Goal: Information Seeking & Learning: Learn about a topic

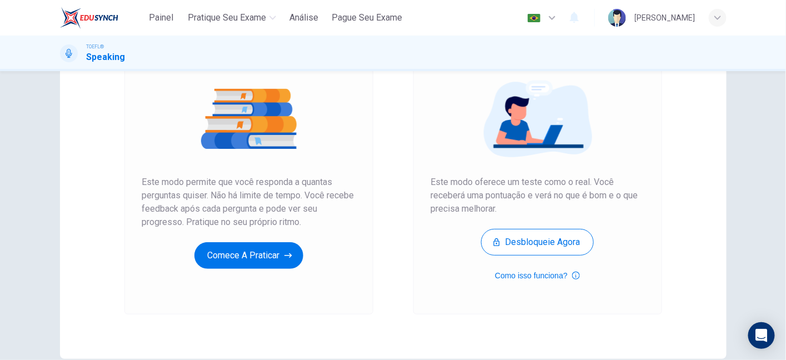
scroll to position [122, 0]
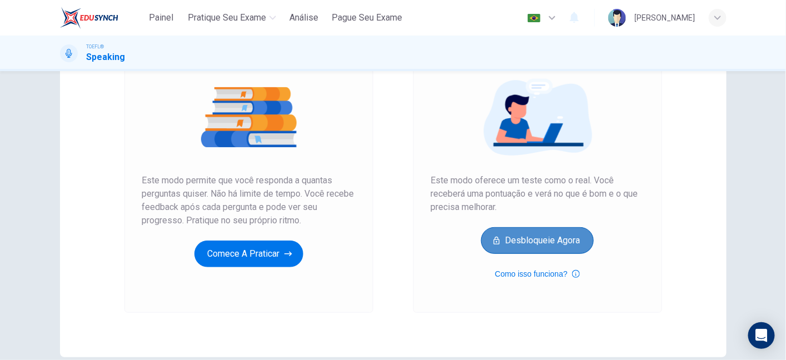
click at [531, 237] on button "Desbloqueie agora" at bounding box center [537, 240] width 113 height 27
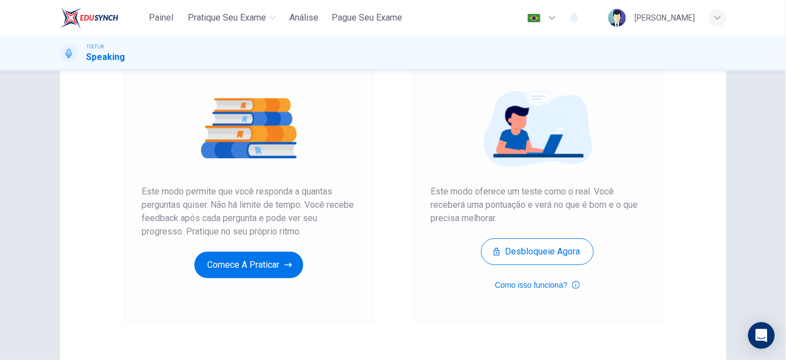
scroll to position [112, 0]
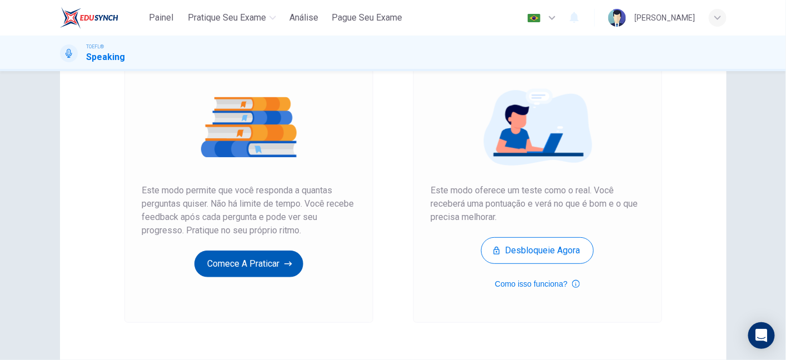
click at [276, 275] on button "Comece a praticar" at bounding box center [248, 263] width 109 height 27
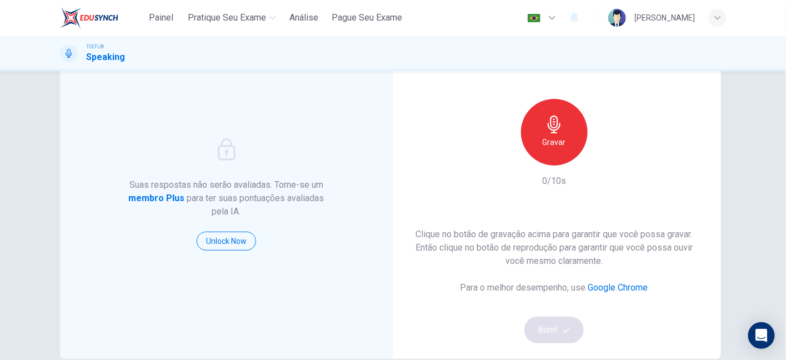
scroll to position [103, 0]
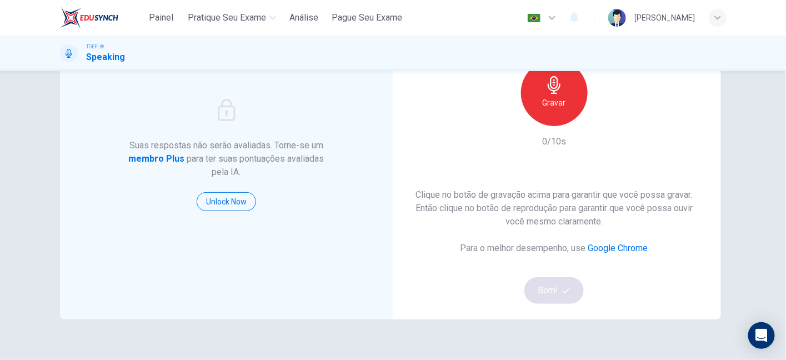
click at [553, 103] on h6 "Gravar" at bounding box center [554, 102] width 23 height 13
click at [553, 103] on h6 "Parar" at bounding box center [553, 102] width 19 height 13
click at [559, 289] on button "Bom!" at bounding box center [553, 290] width 59 height 27
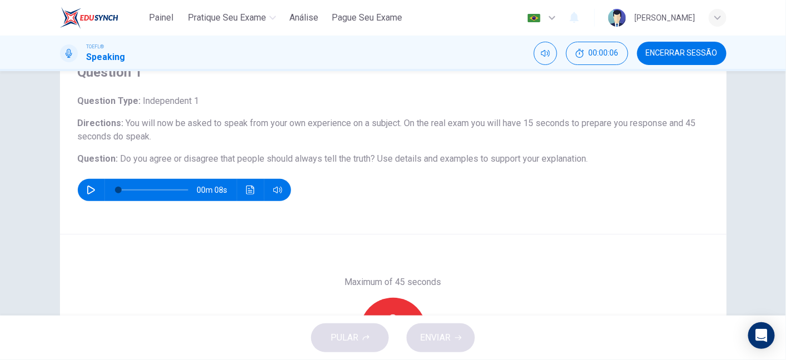
scroll to position [52, 0]
click at [182, 156] on span "Do you agree or disagree that people should always tell the truth?" at bounding box center [247, 158] width 255 height 11
click at [448, 209] on div "Question 1 Question Type : Independent 1 Directions : You will now be asked to …" at bounding box center [393, 137] width 666 height 193
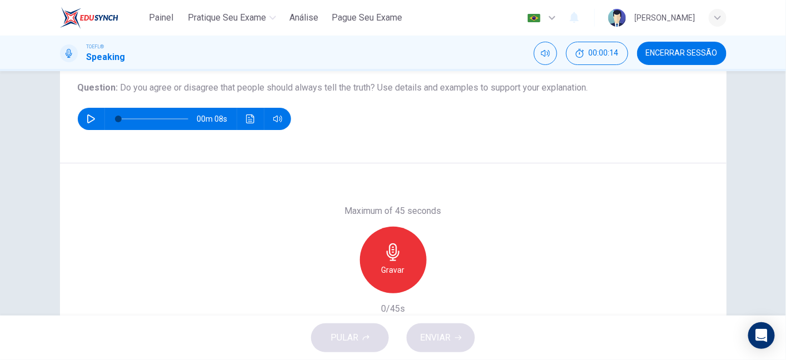
scroll to position [114, 0]
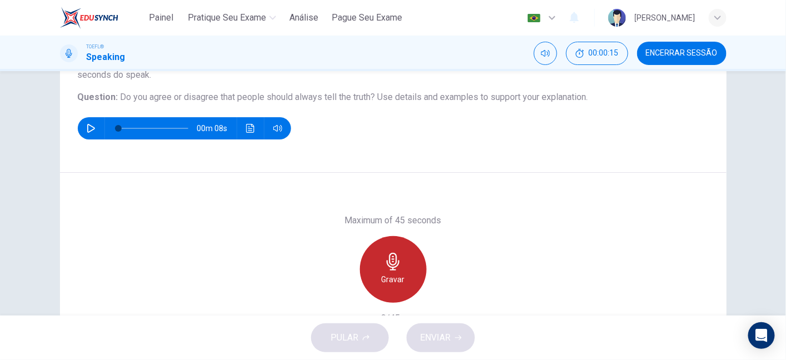
click at [405, 269] on div "Gravar" at bounding box center [393, 269] width 67 height 67
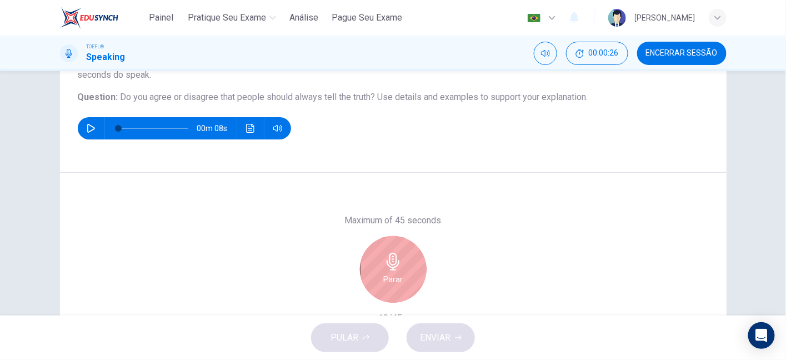
scroll to position [185, 0]
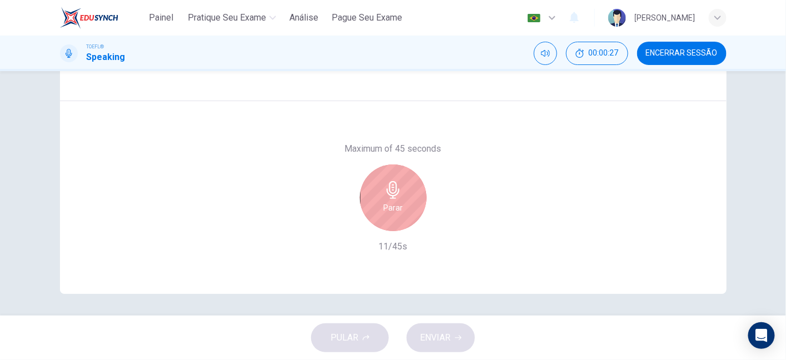
click at [388, 205] on h6 "Parar" at bounding box center [392, 207] width 19 height 13
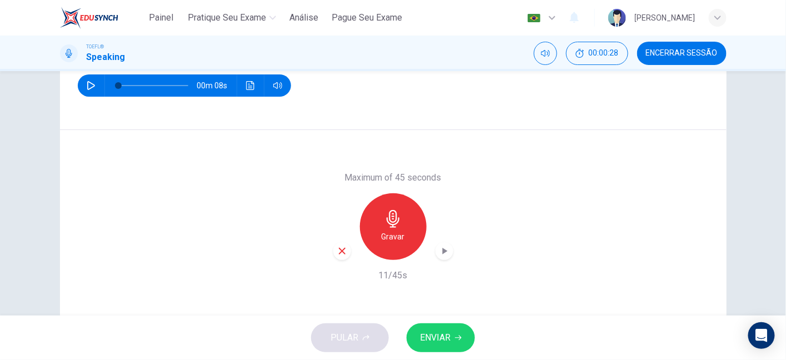
scroll to position [155, 0]
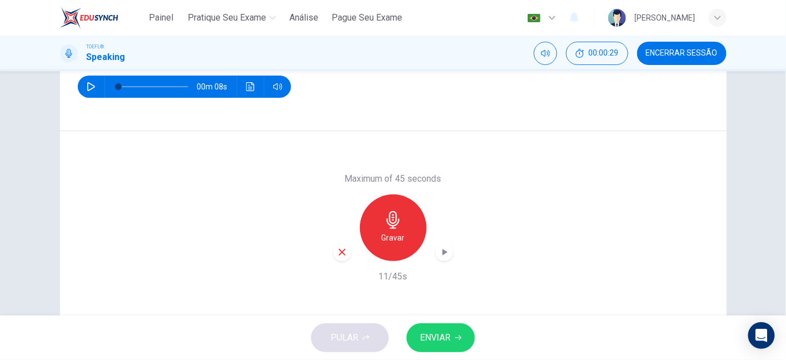
click at [337, 261] on div "Maximum of 45 seconds Gravar 11/45s" at bounding box center [393, 227] width 120 height 111
click at [337, 253] on icon "button" at bounding box center [342, 252] width 10 height 10
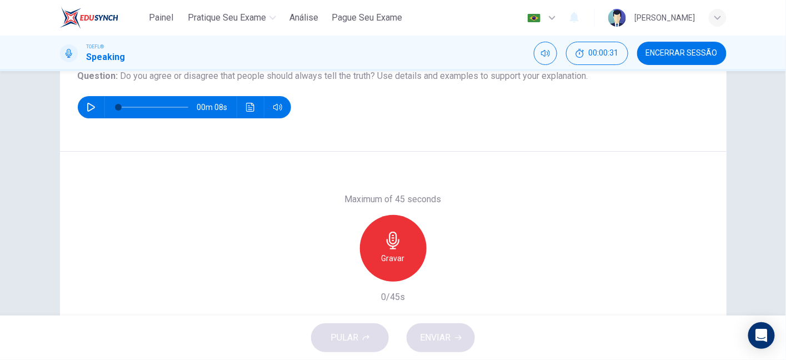
click at [406, 258] on div "Gravar" at bounding box center [393, 248] width 67 height 67
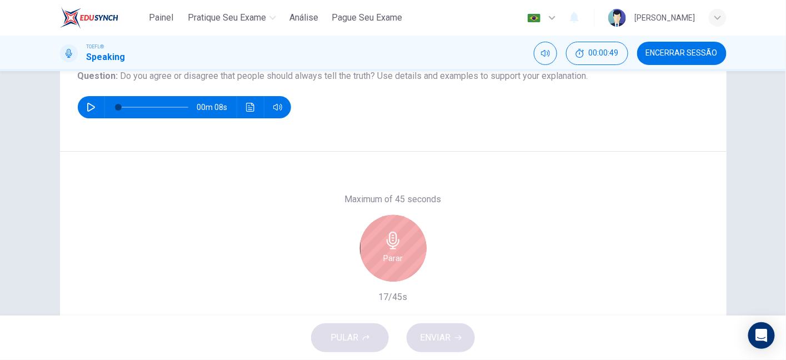
click at [406, 258] on div "Parar" at bounding box center [393, 248] width 67 height 67
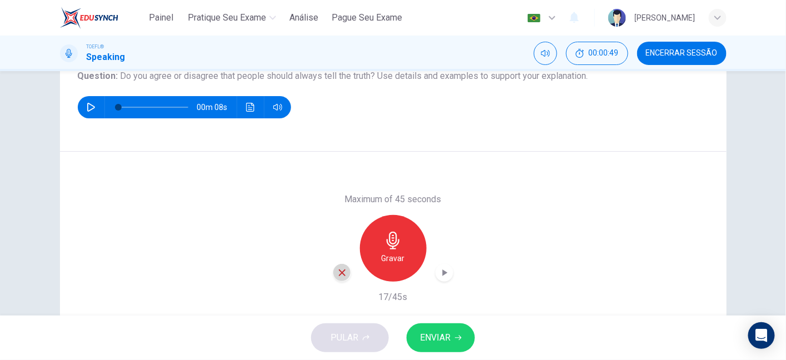
click at [337, 268] on icon "button" at bounding box center [342, 273] width 10 height 10
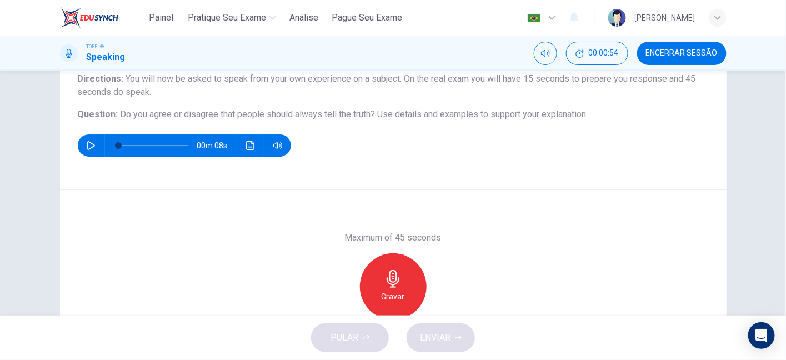
scroll to position [150, 0]
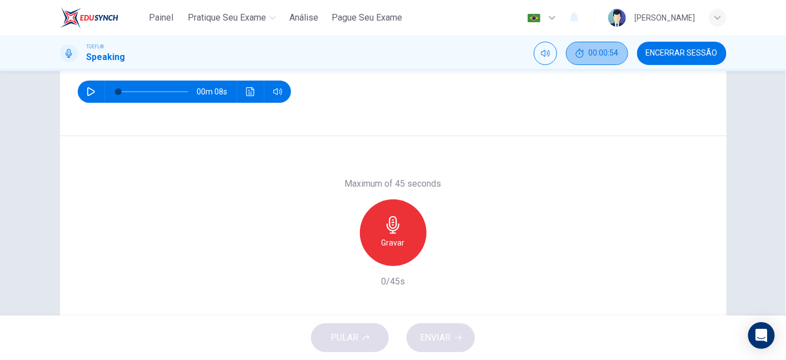
click at [601, 50] on span "00:00:54" at bounding box center [604, 53] width 30 height 9
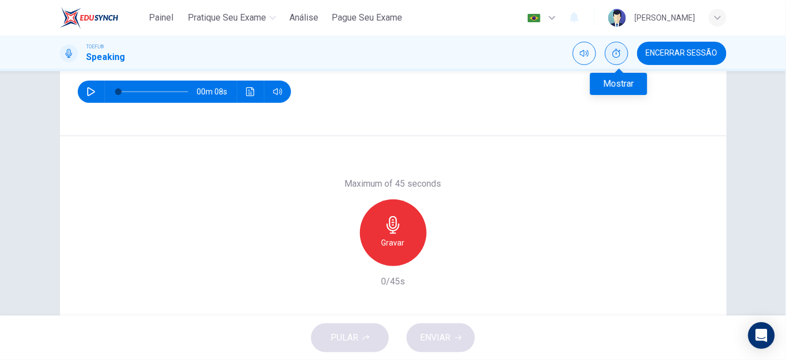
scroll to position [56, 0]
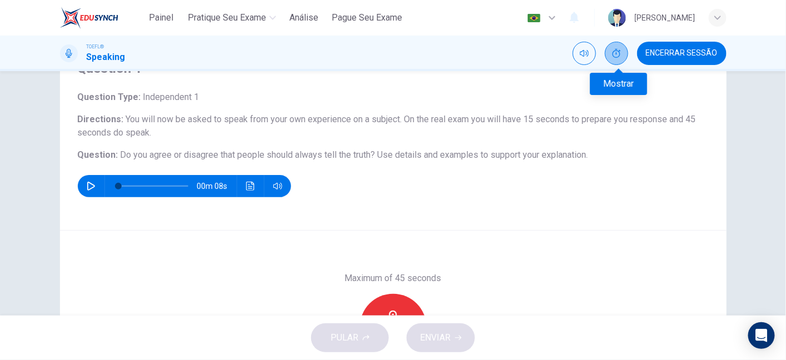
click at [624, 51] on button "Mostrar" at bounding box center [616, 53] width 23 height 23
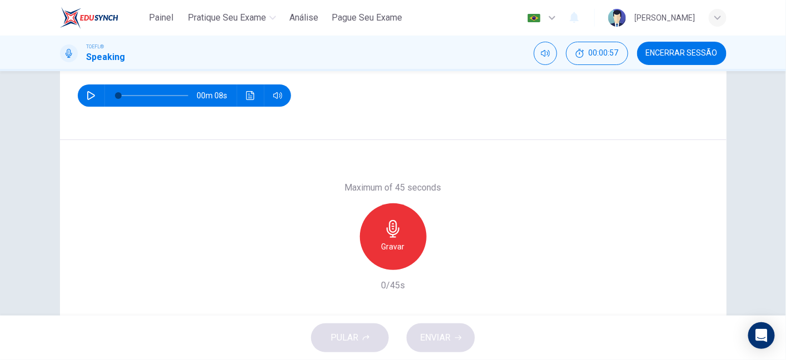
scroll to position [157, 0]
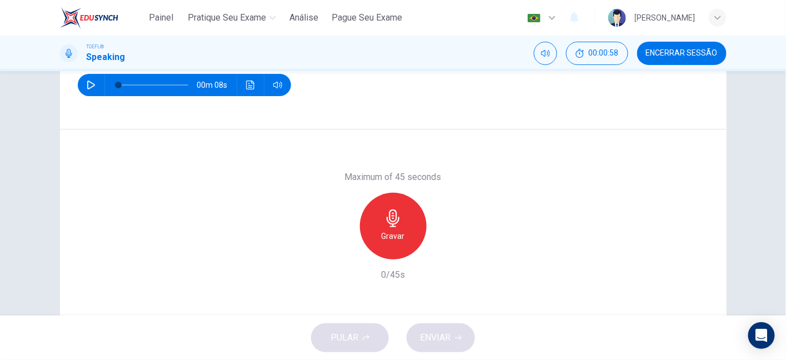
click at [404, 220] on div "Gravar" at bounding box center [393, 226] width 67 height 67
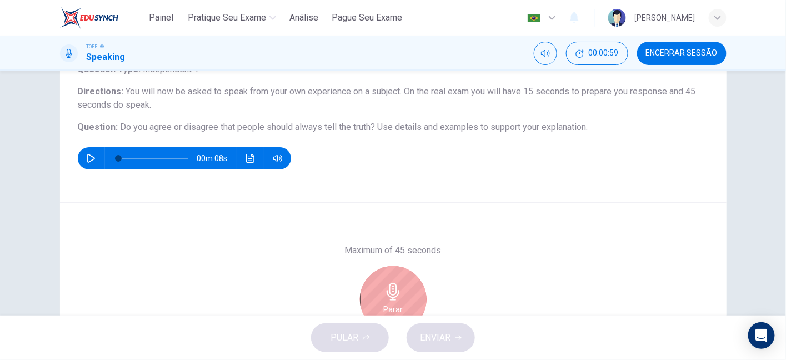
scroll to position [72, 0]
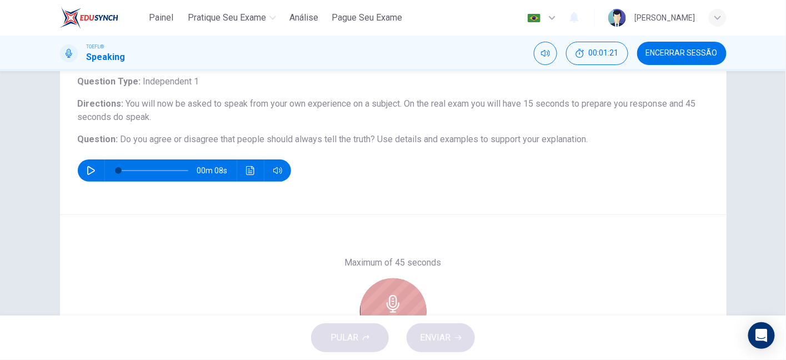
click at [394, 287] on div "Parar" at bounding box center [393, 311] width 67 height 67
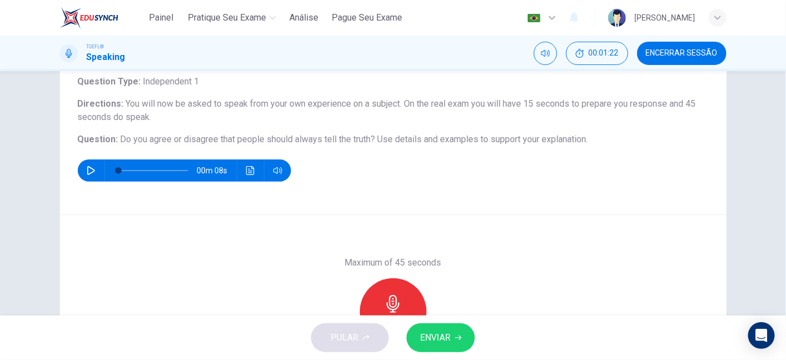
scroll to position [185, 0]
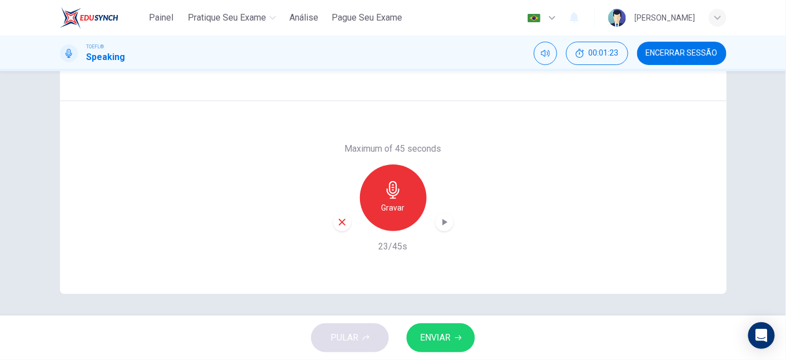
click at [342, 219] on icon "button" at bounding box center [342, 222] width 10 height 10
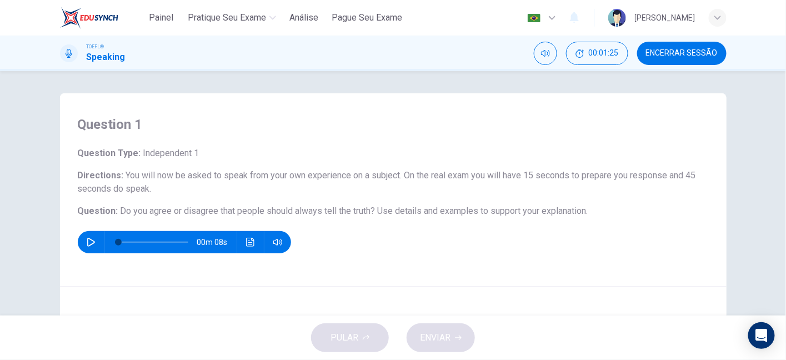
click at [333, 224] on div "Question Type : Independent 1 Directions : You will now be asked to speak from …" at bounding box center [393, 200] width 631 height 107
click at [322, 217] on h6 "Question : Do you agree or disagree that people should always tell the truth? U…" at bounding box center [393, 210] width 631 height 13
drag, startPoint x: 113, startPoint y: 210, endPoint x: 593, endPoint y: 214, distance: 479.8
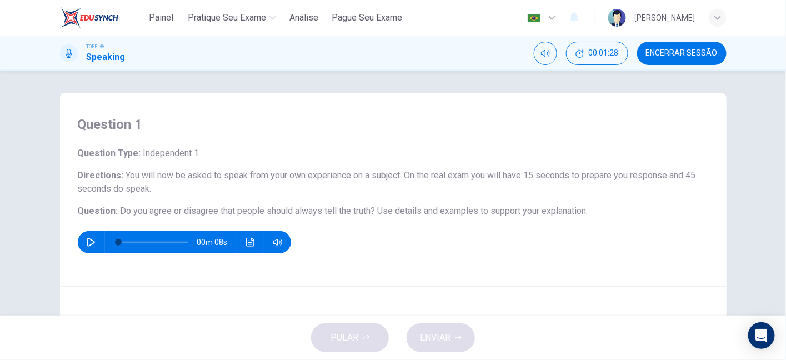
click at [593, 214] on h6 "Question : Do you agree or disagree that people should always tell the truth? U…" at bounding box center [393, 210] width 631 height 13
drag, startPoint x: 586, startPoint y: 212, endPoint x: 143, endPoint y: 231, distance: 443.5
click at [143, 231] on div "Question Type : Independent 1 Directions : You will now be asked to speak from …" at bounding box center [393, 200] width 631 height 107
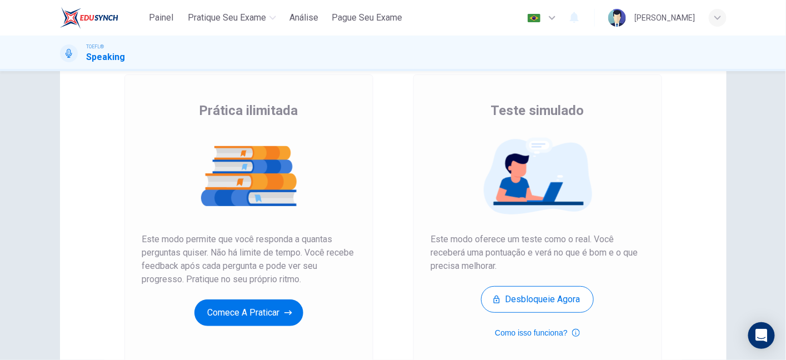
scroll to position [68, 0]
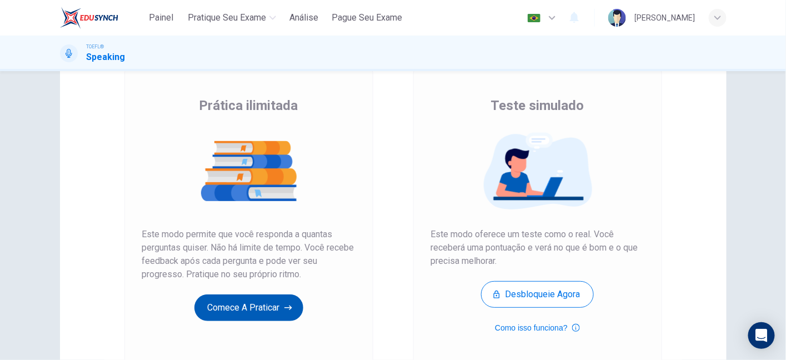
click at [261, 313] on button "Comece a praticar" at bounding box center [248, 307] width 109 height 27
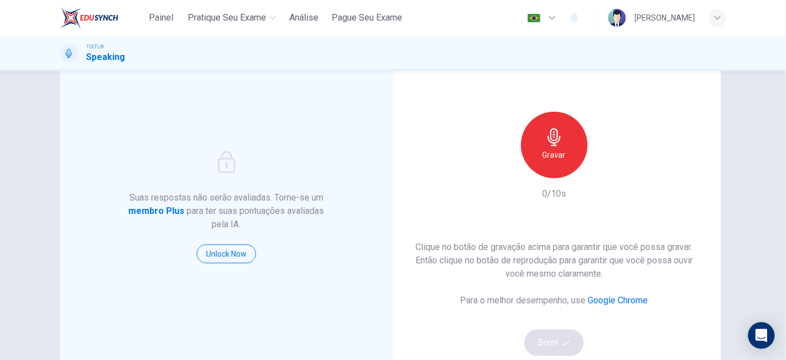
scroll to position [52, 0]
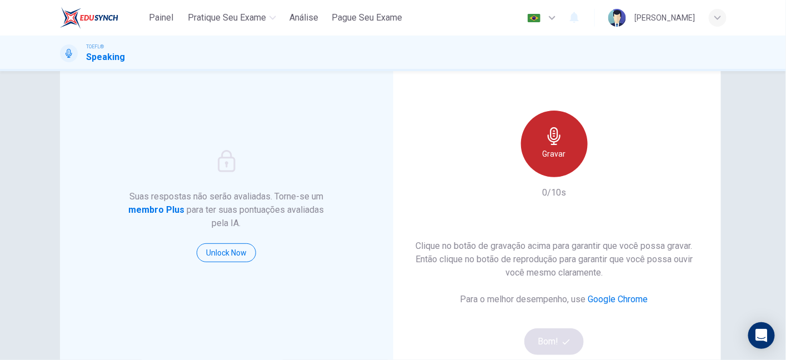
click at [558, 149] on h6 "Gravar" at bounding box center [554, 153] width 23 height 13
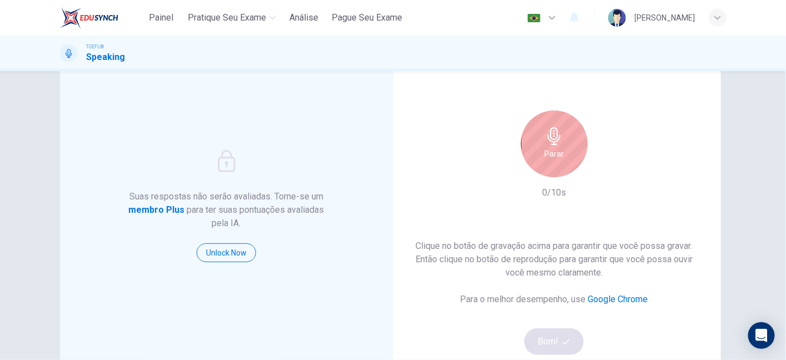
click at [563, 154] on div "Parar" at bounding box center [554, 144] width 67 height 67
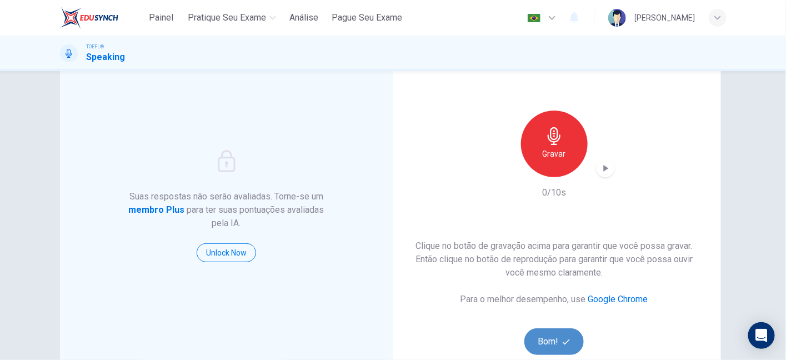
click at [553, 345] on button "Bom!" at bounding box center [553, 341] width 59 height 27
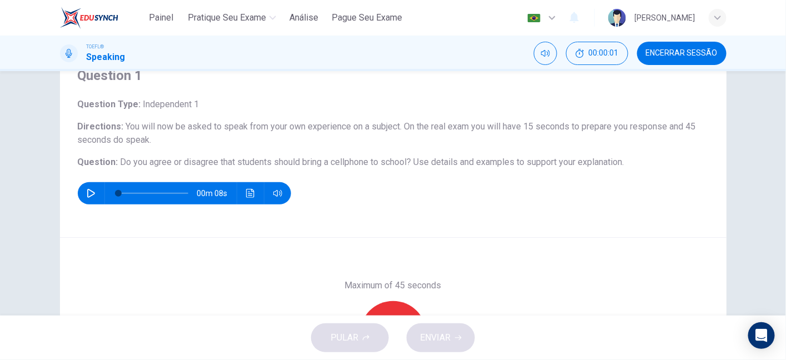
scroll to position [56, 0]
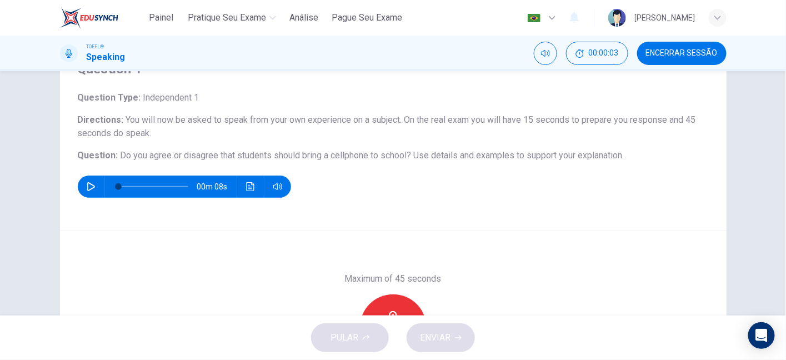
drag, startPoint x: 275, startPoint y: 154, endPoint x: 374, endPoint y: 156, distance: 98.9
click at [374, 156] on span "Do you agree or disagree that students should bring a cellphone to school?" at bounding box center [265, 155] width 291 height 11
click at [409, 156] on h6 "Question : Do you agree or disagree that students should bring a cellphone to s…" at bounding box center [393, 155] width 631 height 13
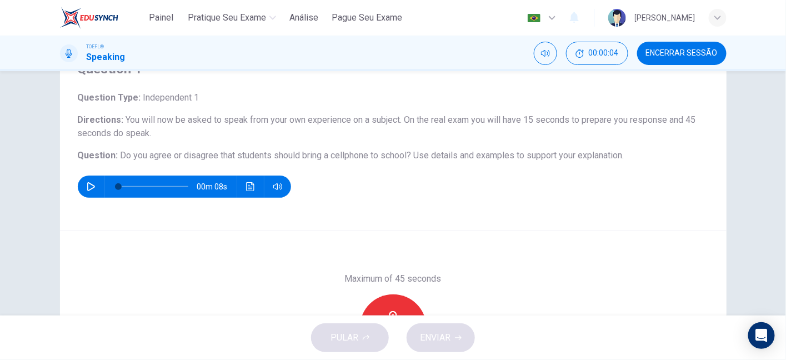
click at [409, 156] on h6 "Question : Do you agree or disagree that students should bring a cellphone to s…" at bounding box center [393, 155] width 631 height 13
drag, startPoint x: 412, startPoint y: 152, endPoint x: 491, endPoint y: 151, distance: 78.9
click at [491, 151] on span "Use details and examples to support your explanation." at bounding box center [519, 155] width 210 height 11
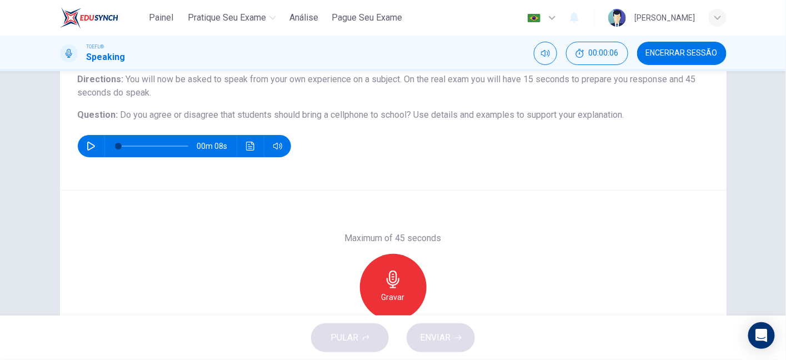
scroll to position [97, 0]
click at [391, 288] on div "Gravar" at bounding box center [393, 286] width 67 height 67
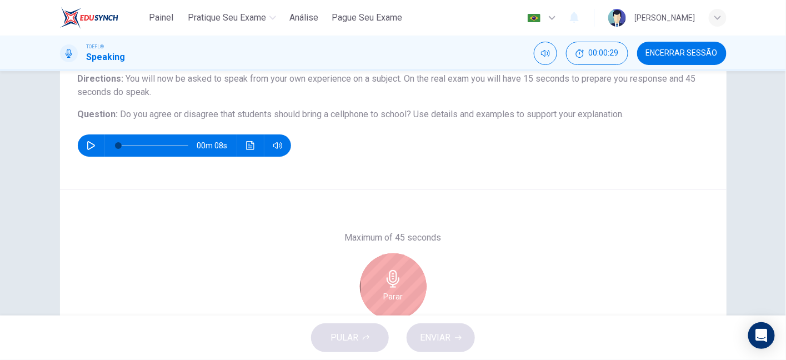
click at [385, 297] on h6 "Parar" at bounding box center [392, 296] width 19 height 13
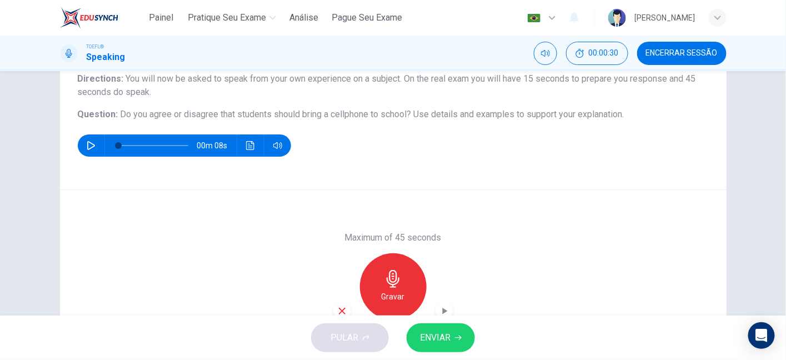
scroll to position [185, 0]
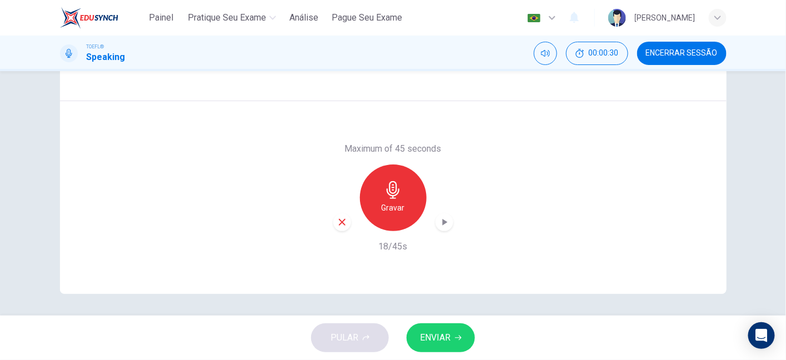
click at [340, 221] on icon "button" at bounding box center [342, 222] width 10 height 10
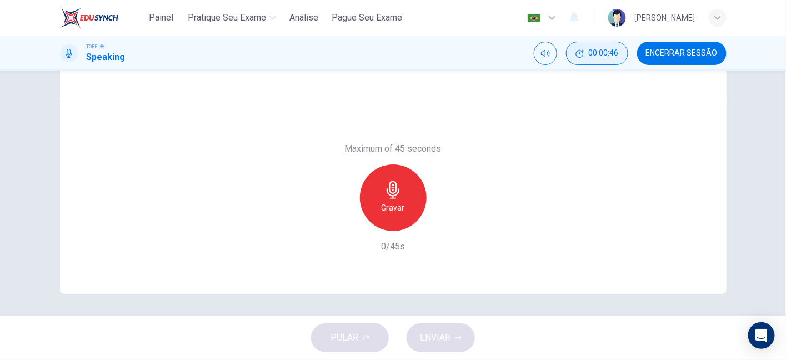
click at [604, 56] on span "00:00:46" at bounding box center [604, 53] width 30 height 9
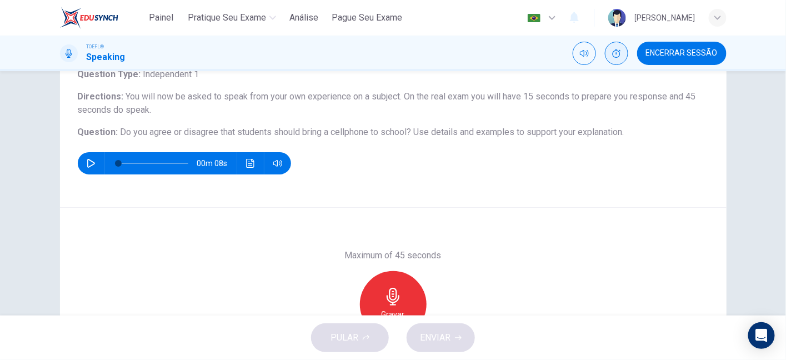
scroll to position [78, 0]
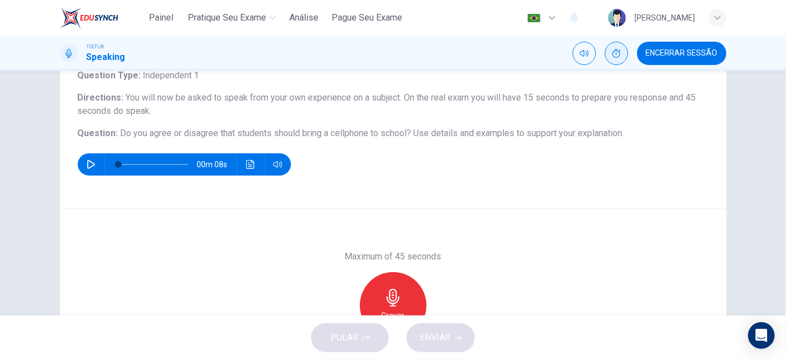
click at [354, 338] on div "PULAR ENVIAR" at bounding box center [393, 337] width 786 height 44
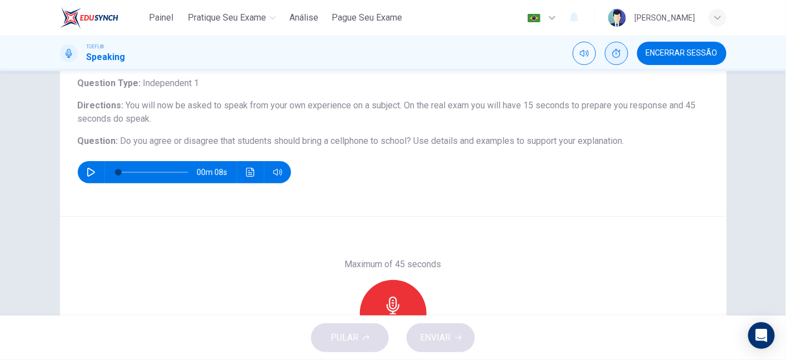
scroll to position [69, 0]
click at [395, 293] on div "Gravar" at bounding box center [393, 313] width 67 height 67
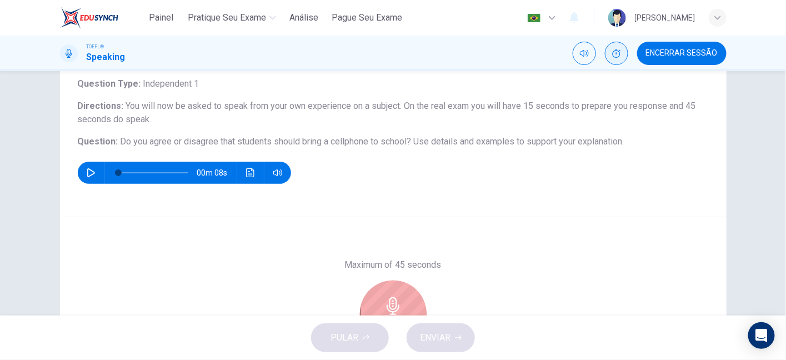
scroll to position [185, 0]
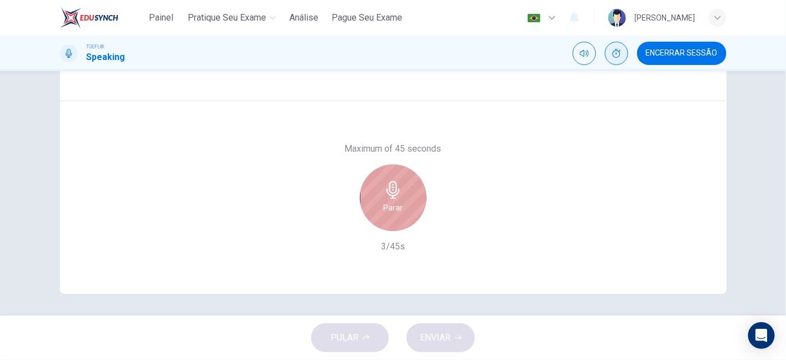
click at [384, 226] on div "Parar" at bounding box center [393, 197] width 67 height 67
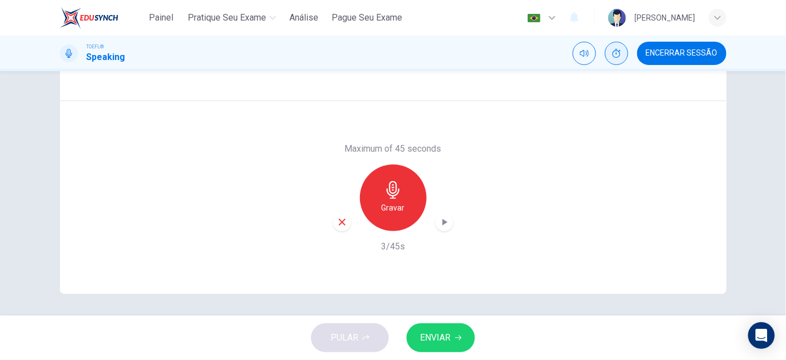
click at [339, 220] on icon "button" at bounding box center [342, 222] width 10 height 10
click at [414, 185] on div "Gravar" at bounding box center [393, 197] width 67 height 67
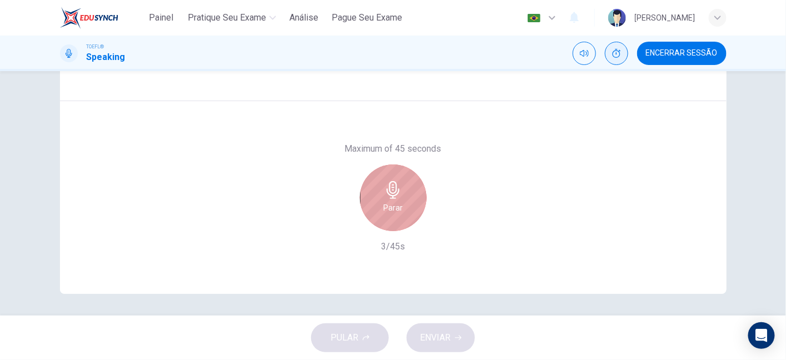
click at [414, 185] on div "Parar" at bounding box center [393, 197] width 67 height 67
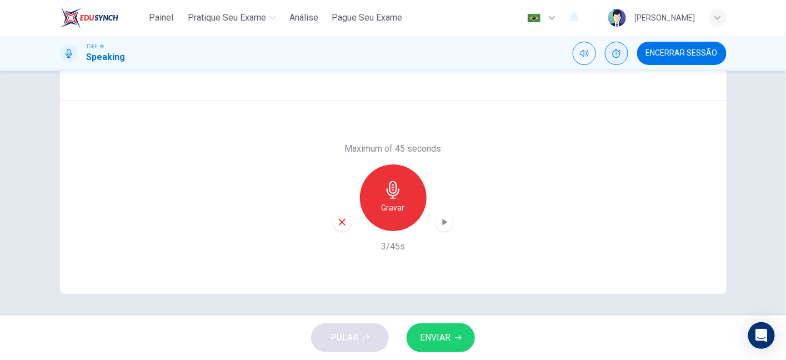
click at [339, 217] on icon "button" at bounding box center [342, 222] width 10 height 10
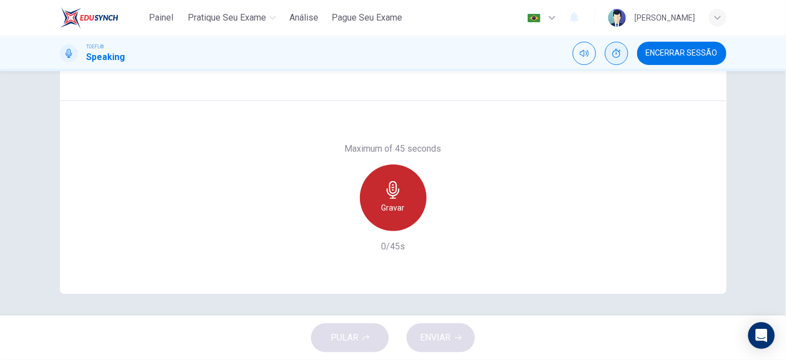
click at [379, 213] on div "Gravar" at bounding box center [393, 197] width 67 height 67
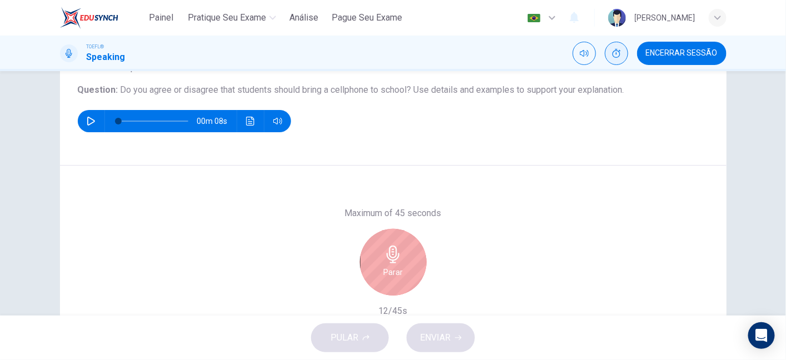
scroll to position [125, 0]
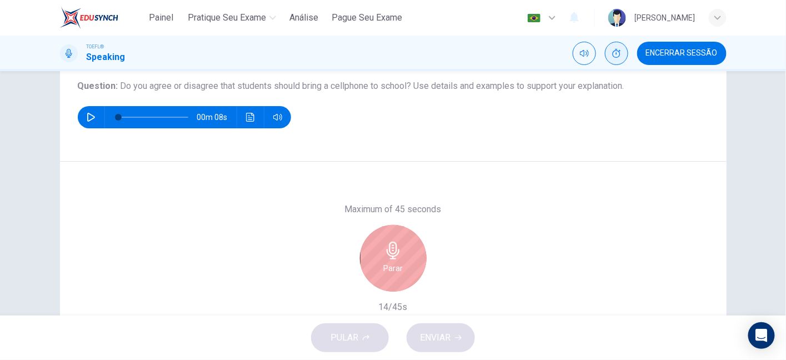
click at [374, 273] on div "Parar" at bounding box center [393, 258] width 67 height 67
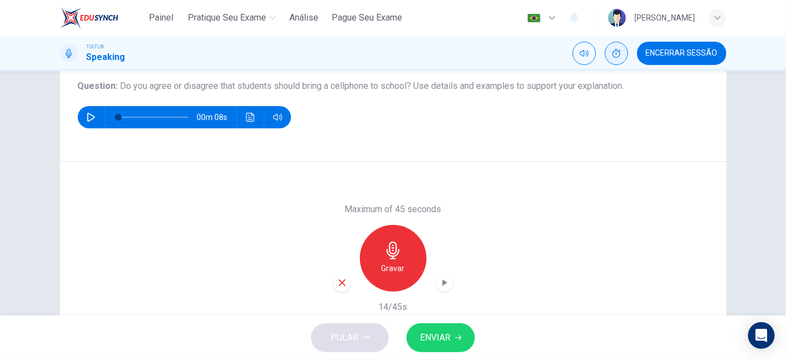
scroll to position [185, 0]
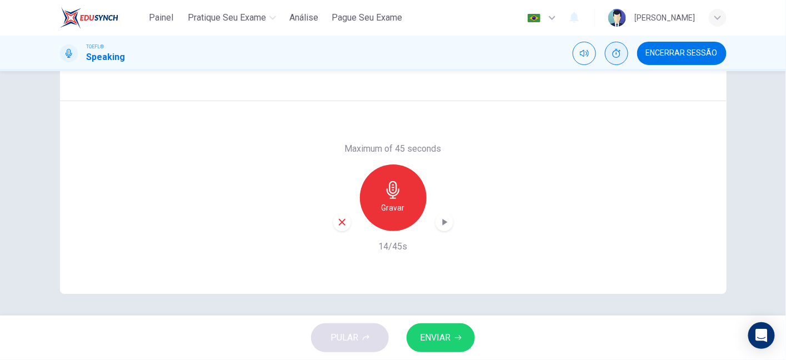
click at [386, 205] on h6 "Gravar" at bounding box center [392, 207] width 23 height 13
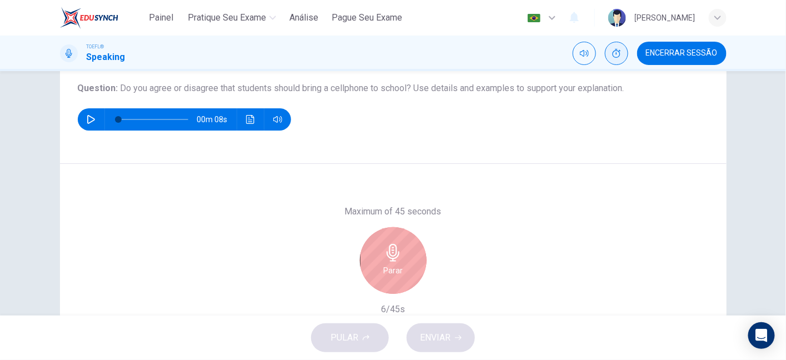
scroll to position [123, 0]
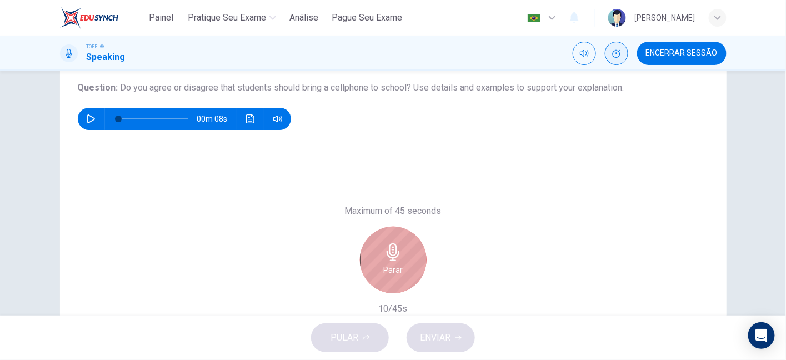
click at [388, 248] on icon "button" at bounding box center [393, 252] width 18 height 18
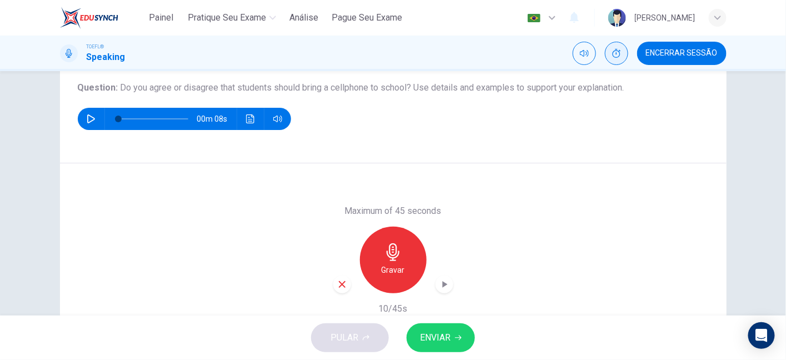
scroll to position [138, 0]
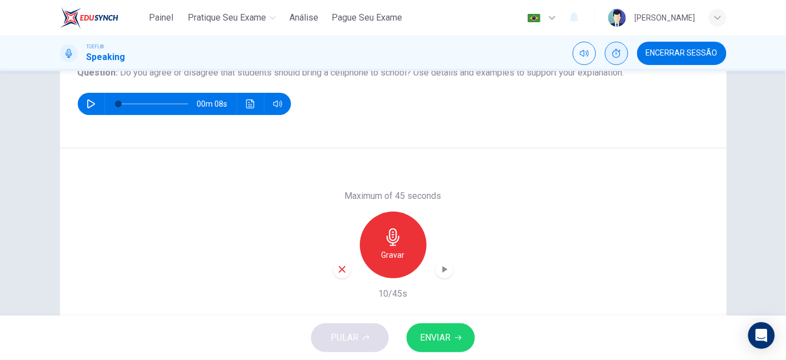
click at [328, 273] on div "Maximum of 45 seconds Gravar 10/45s" at bounding box center [393, 244] width 666 height 193
click at [337, 273] on icon "button" at bounding box center [342, 269] width 10 height 10
click at [386, 245] on div "Gravar" at bounding box center [393, 245] width 67 height 67
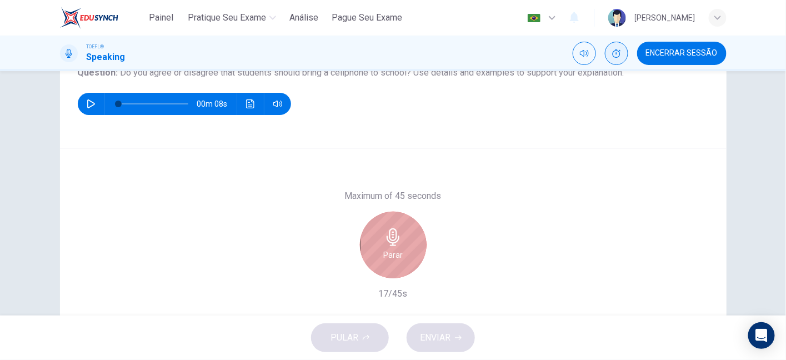
click at [386, 245] on div "Parar" at bounding box center [393, 245] width 67 height 67
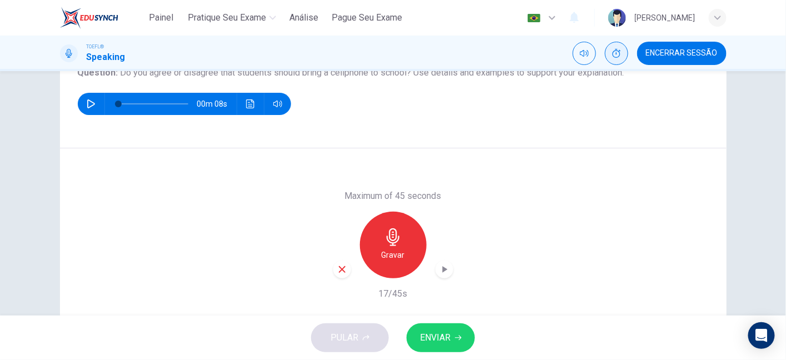
click at [339, 277] on div "button" at bounding box center [342, 269] width 18 height 18
click at [394, 260] on h6 "Gravar" at bounding box center [392, 254] width 23 height 13
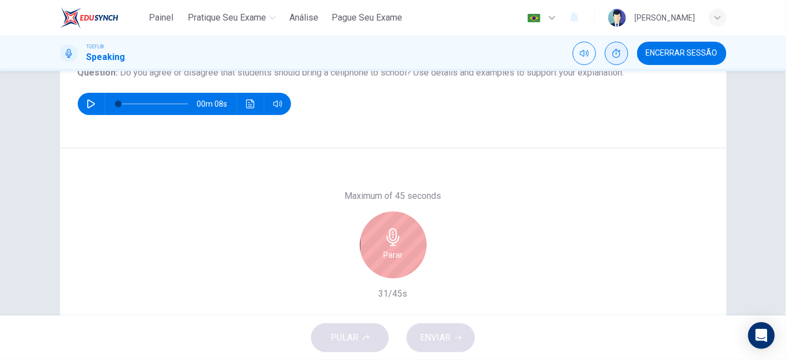
click at [394, 260] on h6 "Parar" at bounding box center [392, 254] width 19 height 13
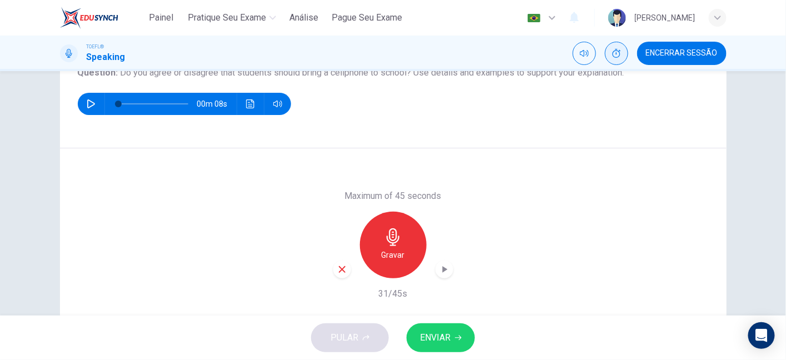
click at [337, 274] on div "button" at bounding box center [342, 269] width 18 height 18
click at [344, 337] on div "PULAR ENVIAR" at bounding box center [393, 337] width 786 height 44
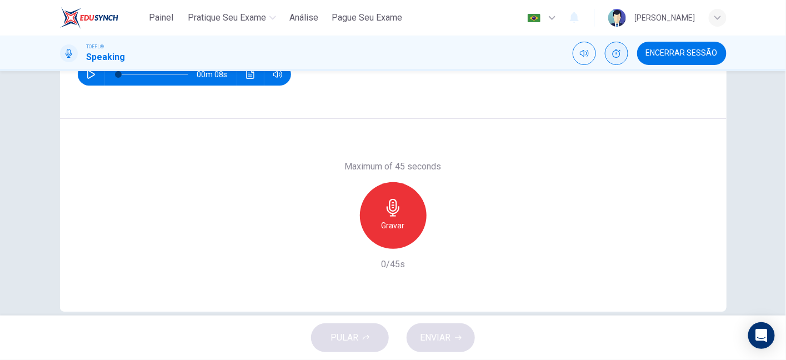
scroll to position [145, 0]
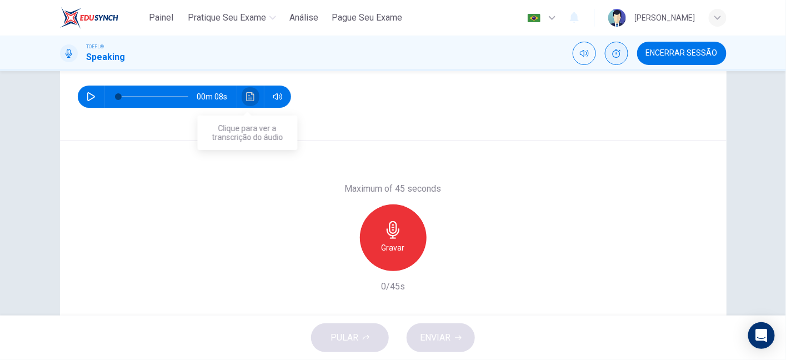
click at [247, 99] on icon "Clique para ver a transcrição do áudio" at bounding box center [250, 96] width 8 height 9
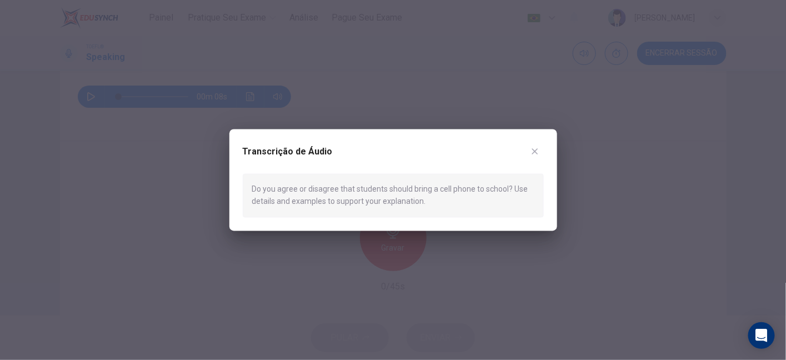
click at [193, 198] on div at bounding box center [393, 180] width 786 height 360
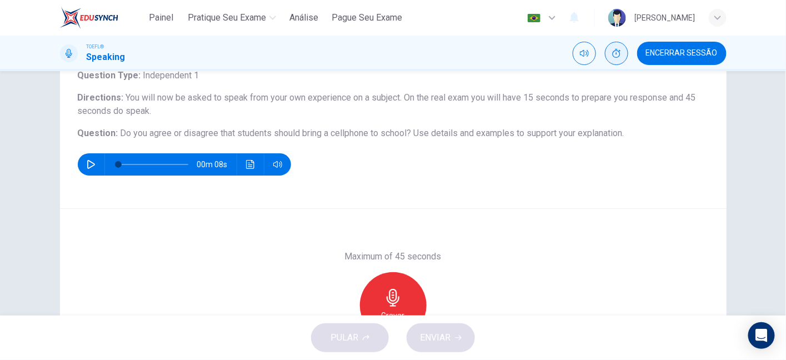
scroll to position [71, 0]
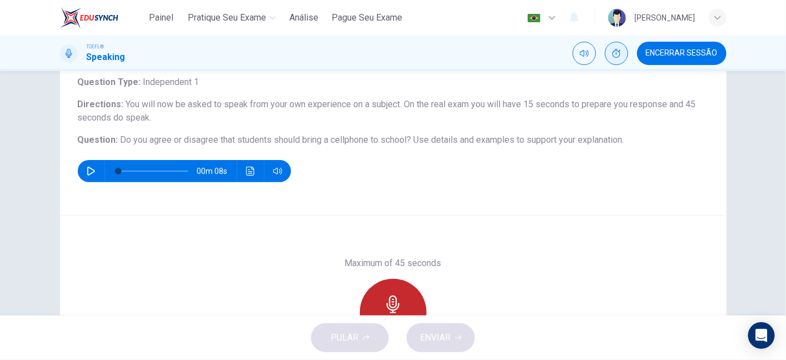
click at [394, 297] on icon "button" at bounding box center [393, 304] width 18 height 18
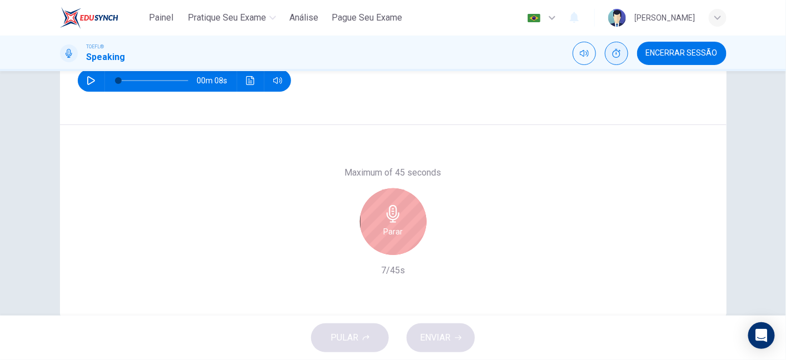
scroll to position [107, 0]
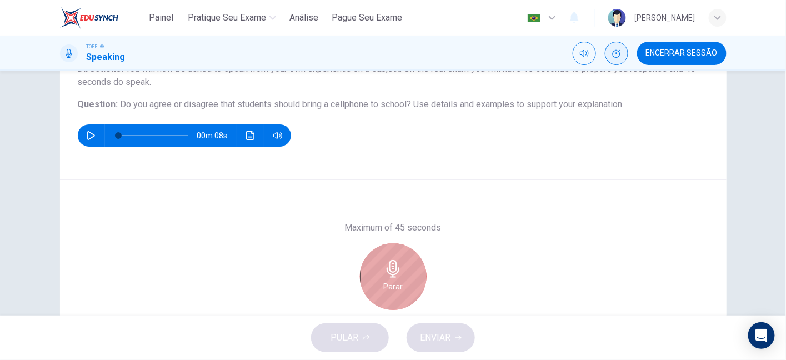
click at [410, 260] on div "Parar" at bounding box center [393, 276] width 67 height 67
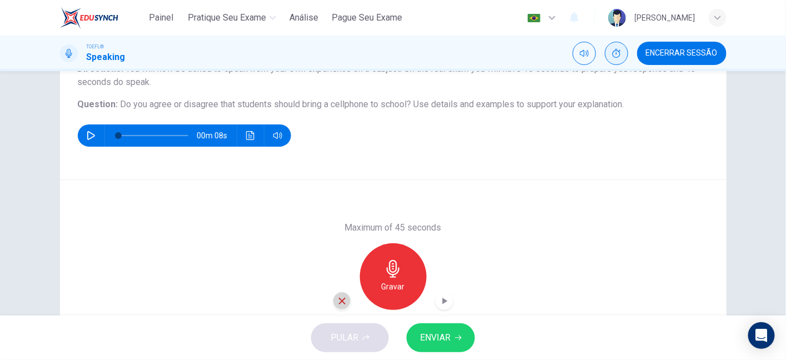
click at [337, 302] on icon "button" at bounding box center [342, 301] width 10 height 10
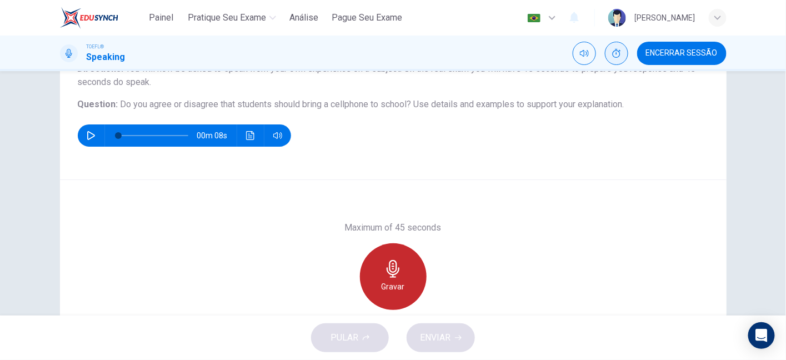
click at [385, 267] on icon "button" at bounding box center [393, 269] width 18 height 18
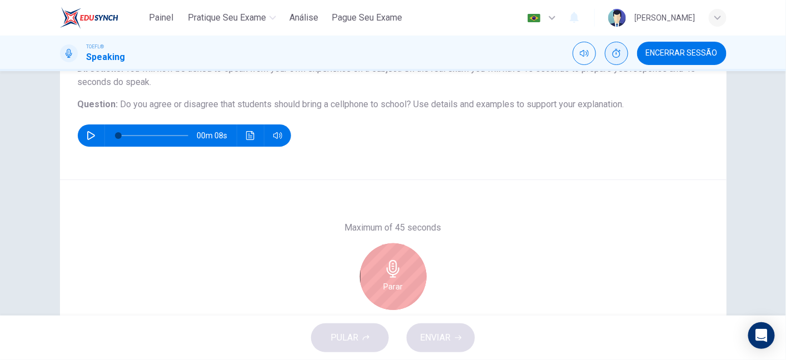
click at [385, 267] on icon "button" at bounding box center [393, 269] width 18 height 18
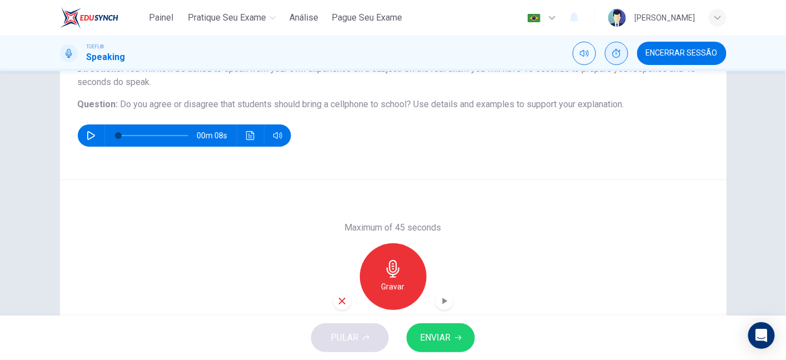
scroll to position [185, 0]
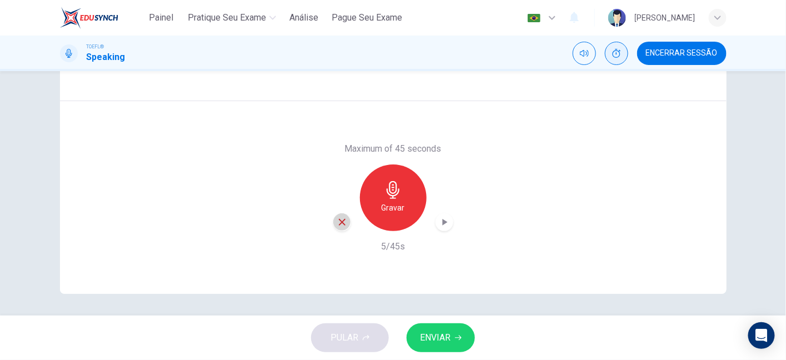
click at [343, 228] on div "button" at bounding box center [342, 222] width 18 height 18
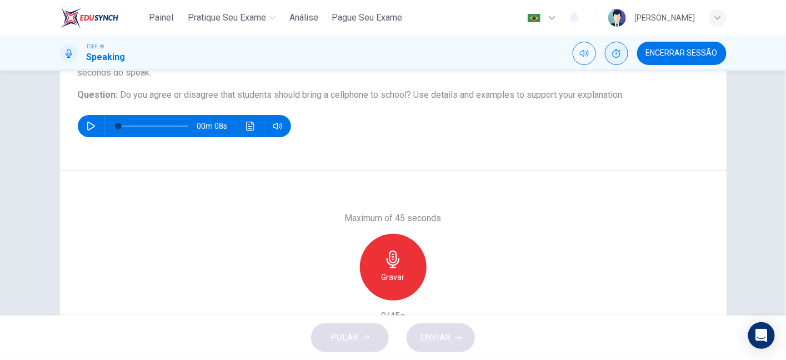
scroll to position [116, 0]
click at [378, 270] on div "Gravar" at bounding box center [393, 267] width 67 height 67
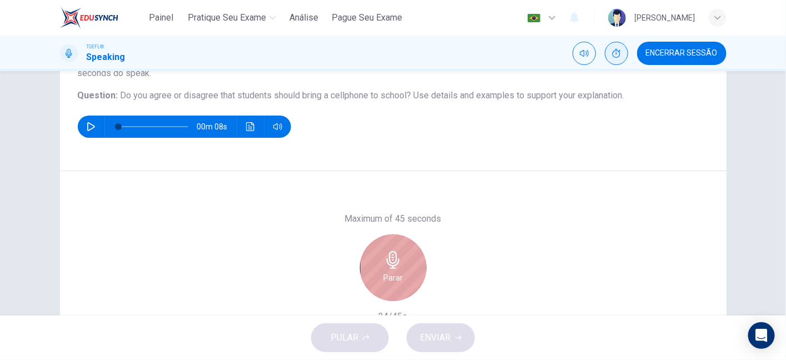
click at [378, 270] on div "Parar" at bounding box center [393, 267] width 67 height 67
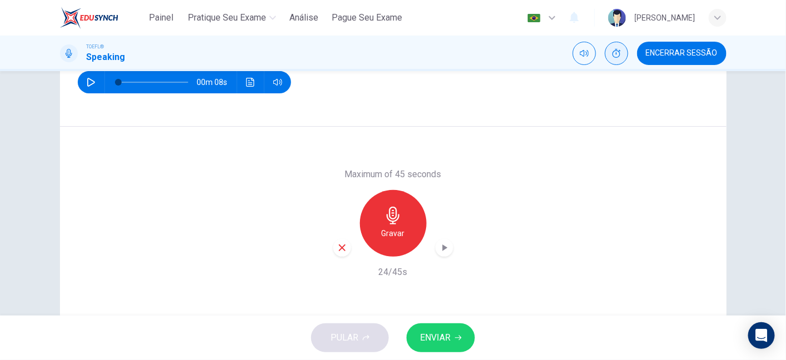
scroll to position [160, 0]
click at [333, 251] on div "button" at bounding box center [342, 247] width 18 height 18
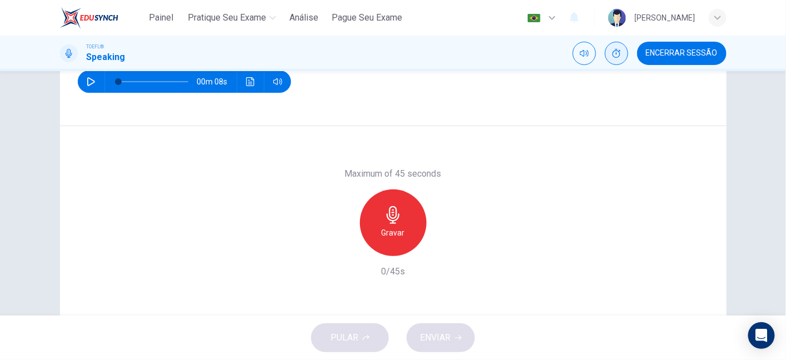
click at [396, 212] on icon "button" at bounding box center [393, 215] width 18 height 18
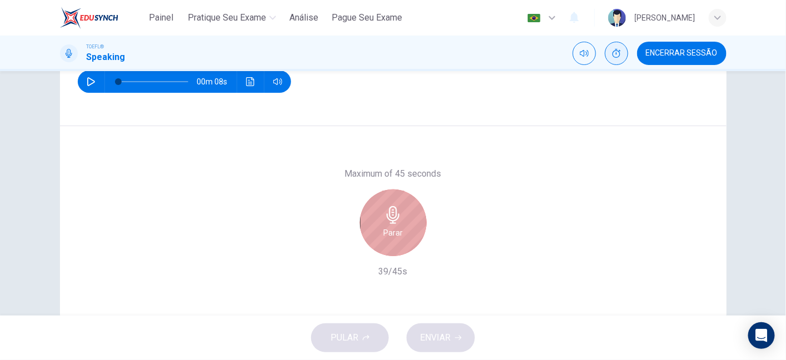
click at [407, 242] on div "Parar" at bounding box center [393, 222] width 67 height 67
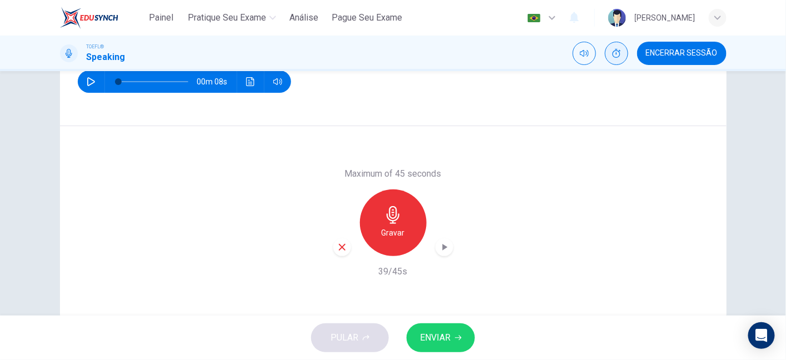
click at [337, 246] on icon "button" at bounding box center [342, 247] width 10 height 10
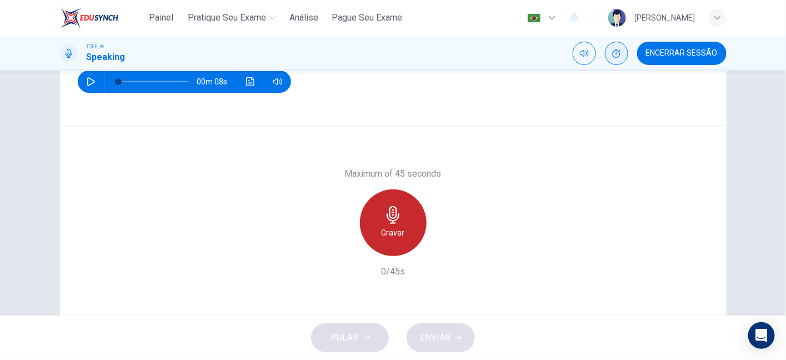
click at [393, 223] on icon "button" at bounding box center [393, 215] width 18 height 18
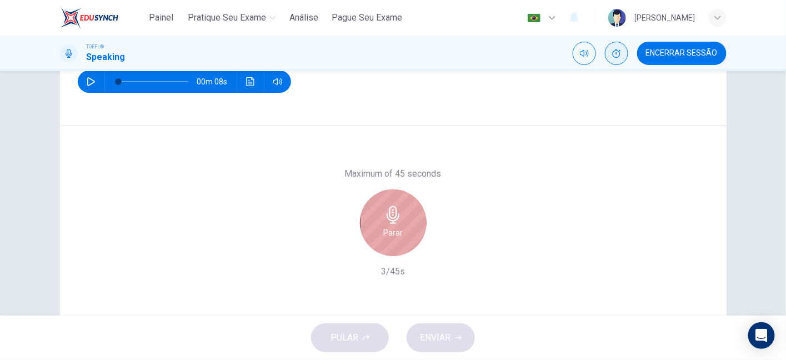
click at [383, 226] on h6 "Parar" at bounding box center [392, 232] width 19 height 13
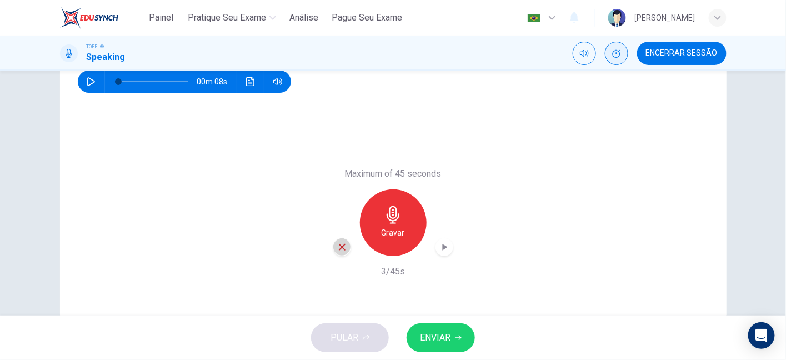
click at [337, 251] on icon "button" at bounding box center [342, 247] width 10 height 10
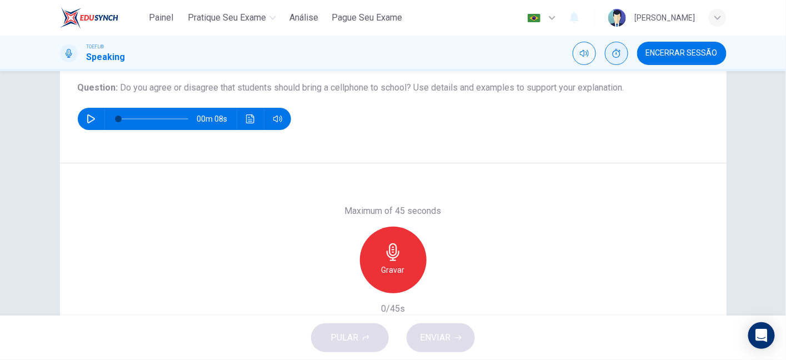
scroll to position [123, 0]
click at [395, 253] on icon "button" at bounding box center [392, 253] width 13 height 18
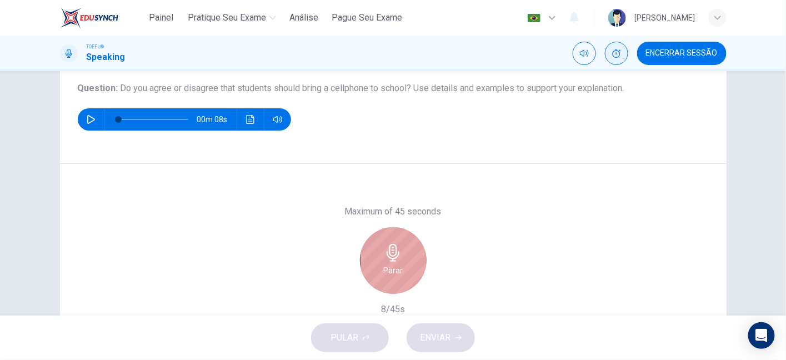
click at [388, 252] on icon "button" at bounding box center [393, 253] width 18 height 18
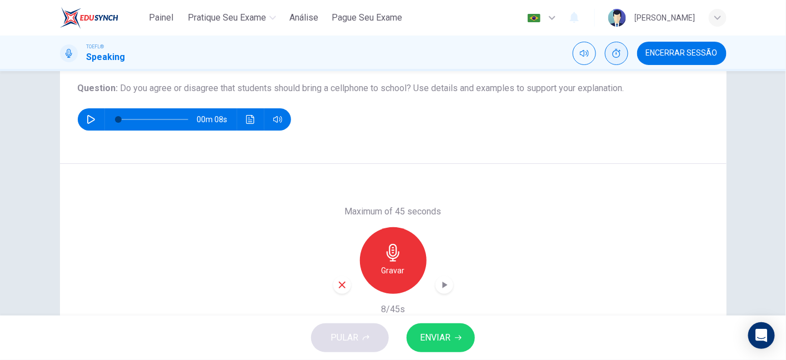
click at [337, 287] on icon "button" at bounding box center [342, 285] width 10 height 10
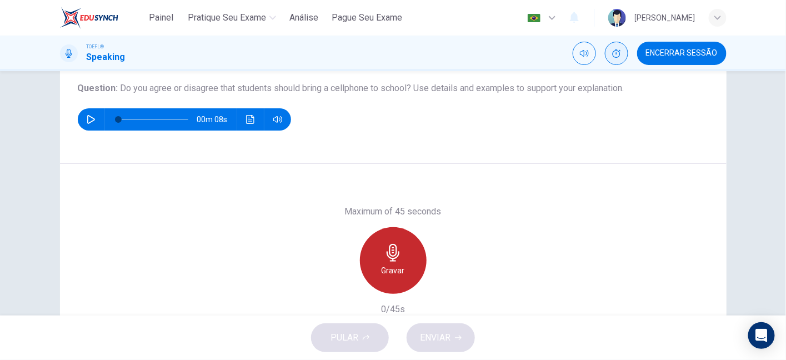
click at [391, 257] on icon "button" at bounding box center [392, 253] width 13 height 18
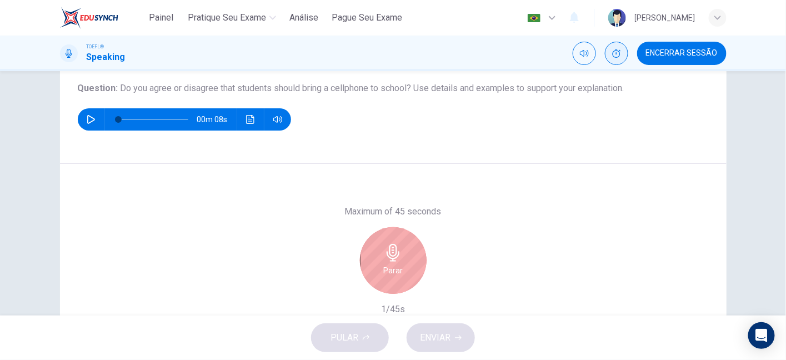
click at [391, 257] on icon "button" at bounding box center [392, 253] width 13 height 18
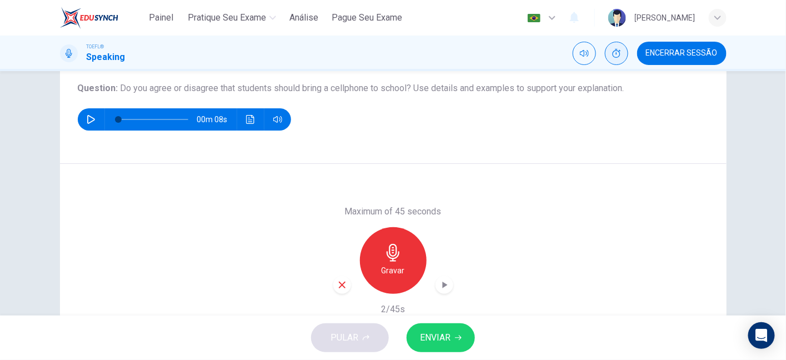
scroll to position [185, 0]
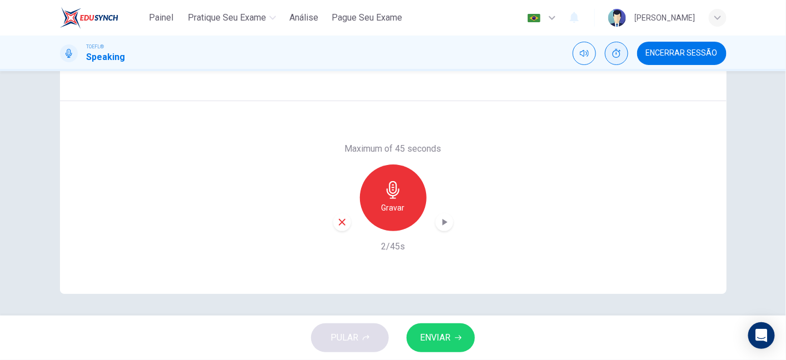
click at [349, 232] on div "Maximum of 45 seconds Gravar 2/45s" at bounding box center [393, 197] width 120 height 111
click at [333, 220] on div "button" at bounding box center [342, 222] width 18 height 18
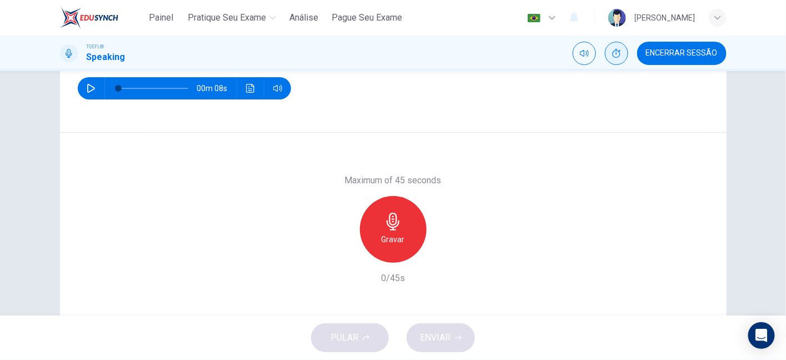
scroll to position [152, 0]
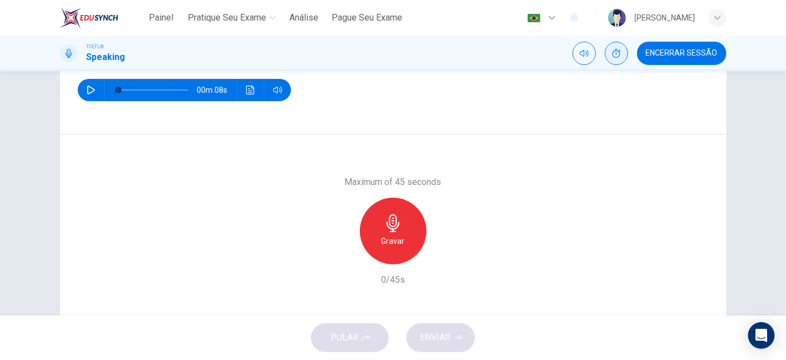
click at [391, 234] on h6 "Gravar" at bounding box center [392, 240] width 23 height 13
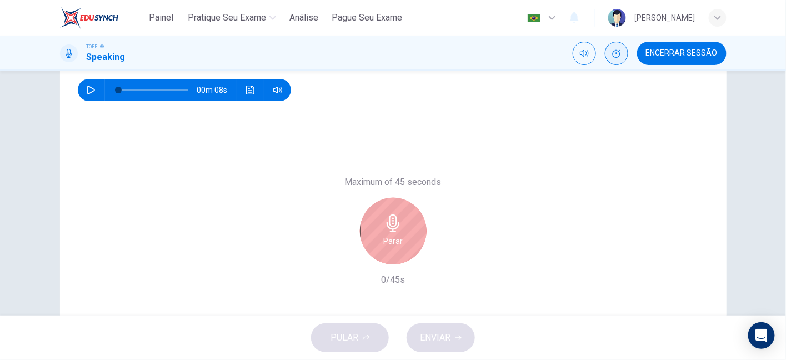
scroll to position [93, 0]
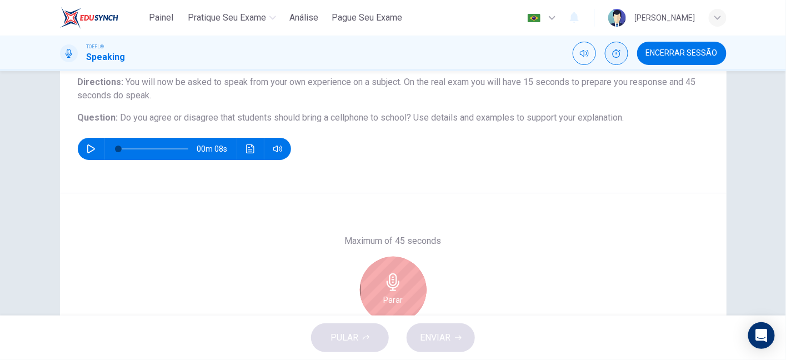
click at [384, 284] on icon "button" at bounding box center [393, 282] width 18 height 18
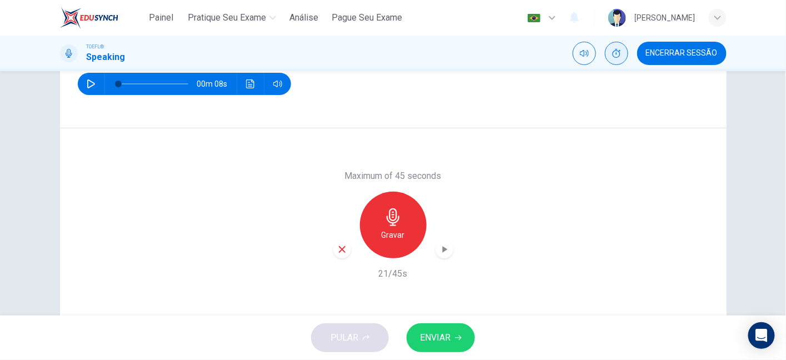
scroll to position [160, 0]
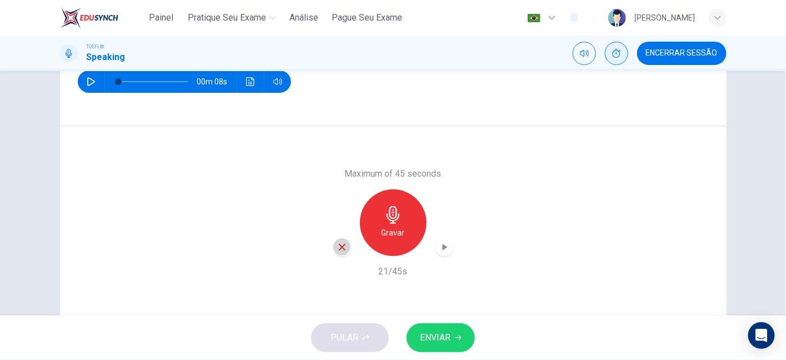
click at [339, 243] on icon "button" at bounding box center [342, 247] width 10 height 10
click at [373, 208] on div "Gravar" at bounding box center [393, 222] width 67 height 67
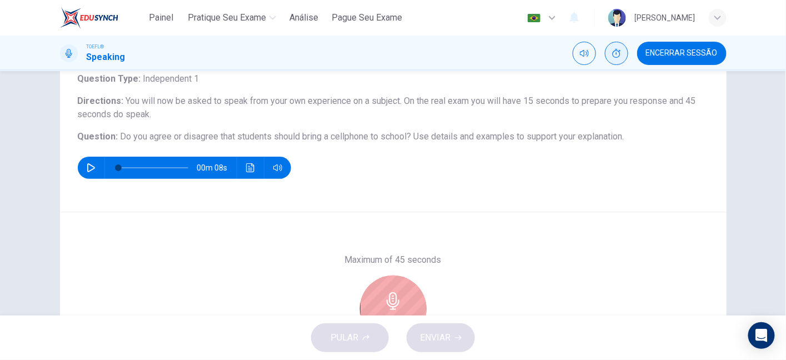
scroll to position [185, 0]
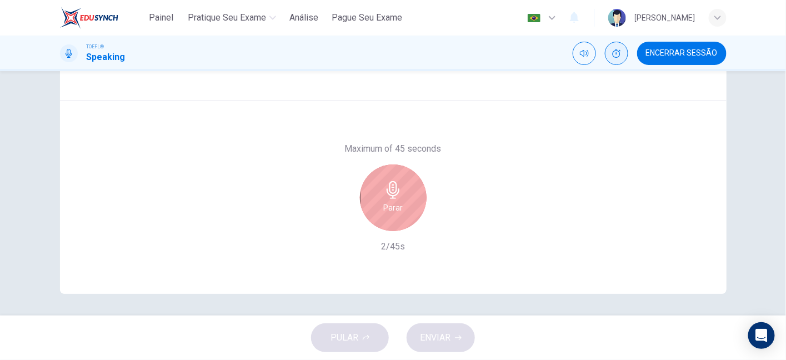
click at [388, 187] on icon "button" at bounding box center [392, 190] width 13 height 18
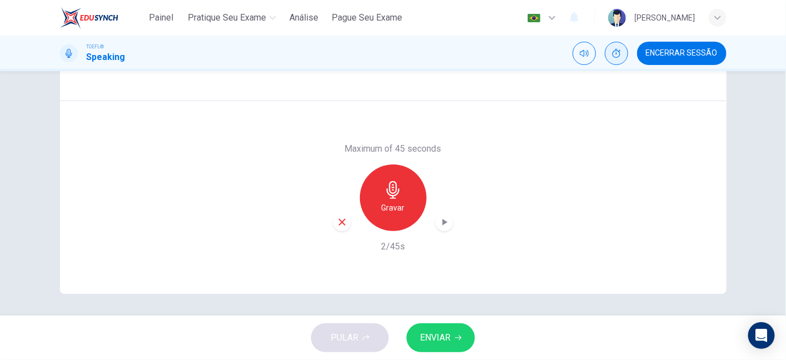
click at [333, 231] on div "Maximum of 45 seconds Gravar 2/45s" at bounding box center [393, 197] width 120 height 111
click at [339, 222] on icon "button" at bounding box center [342, 222] width 7 height 7
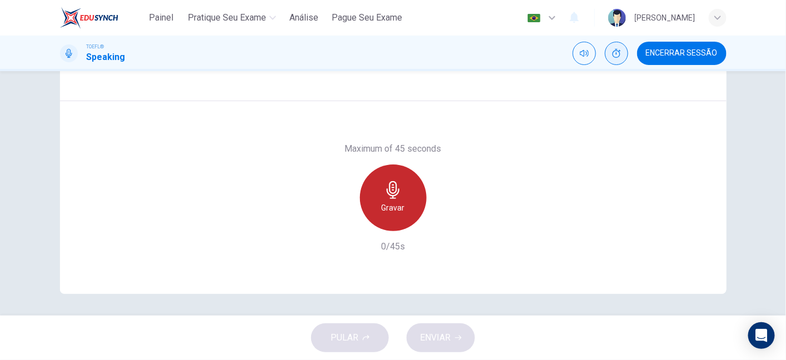
click at [395, 210] on h6 "Gravar" at bounding box center [392, 207] width 23 height 13
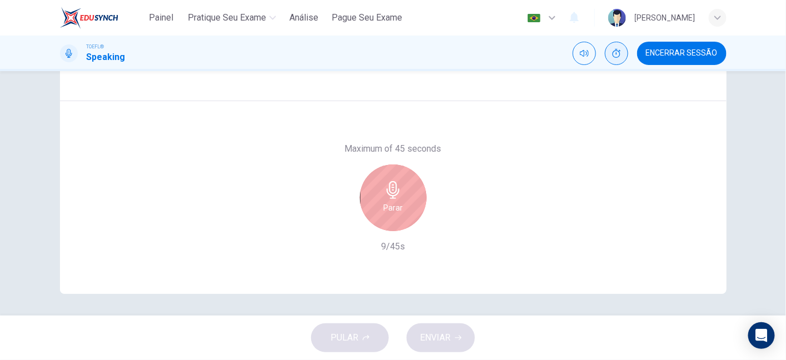
click at [384, 195] on icon "button" at bounding box center [393, 190] width 18 height 18
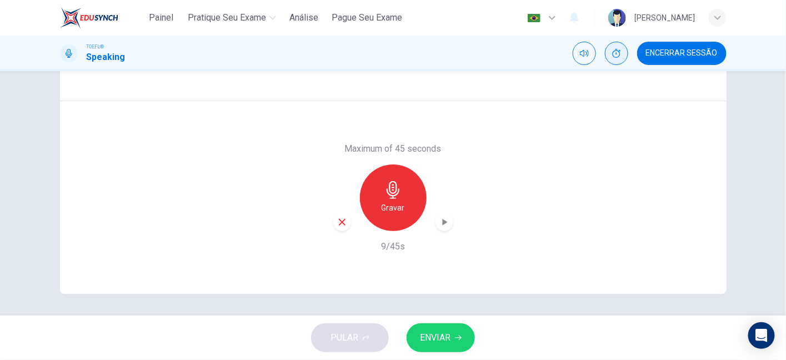
click at [339, 223] on icon "button" at bounding box center [342, 222] width 10 height 10
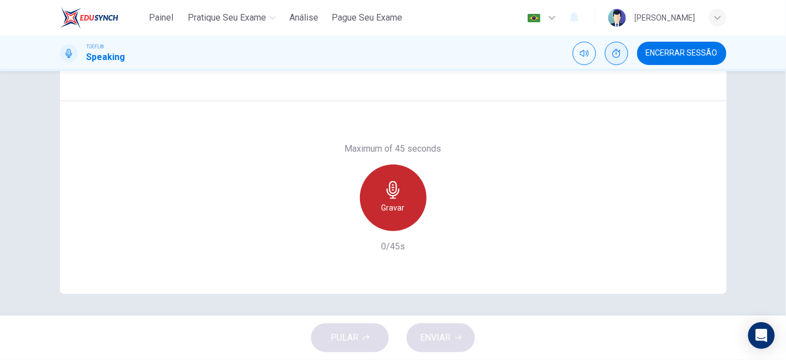
click at [395, 178] on div "Gravar" at bounding box center [393, 197] width 67 height 67
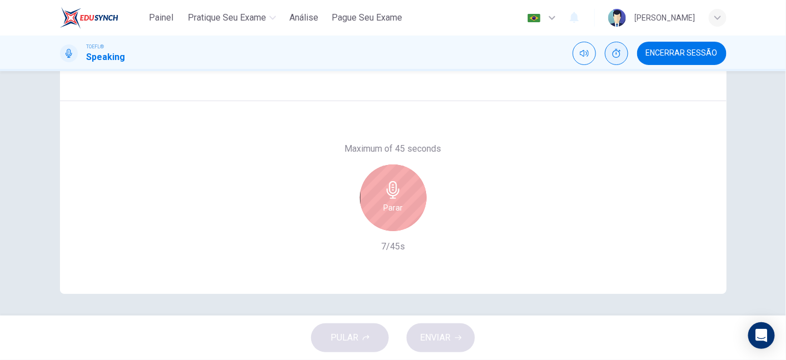
click at [400, 188] on div "Parar" at bounding box center [393, 197] width 67 height 67
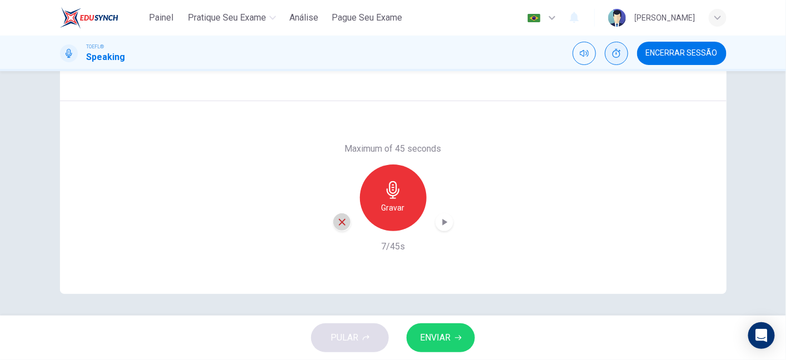
click at [335, 228] on div "button" at bounding box center [342, 222] width 18 height 18
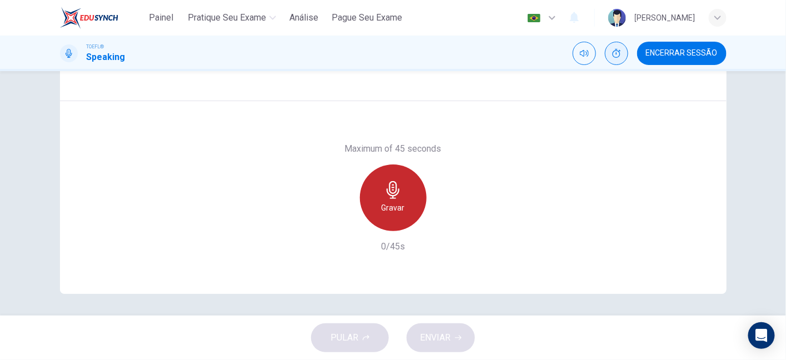
click at [413, 194] on div "Gravar" at bounding box center [393, 197] width 67 height 67
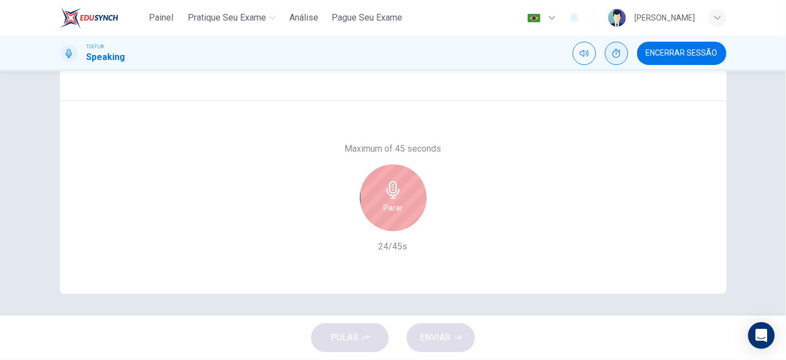
click at [413, 194] on div "Parar" at bounding box center [393, 197] width 67 height 67
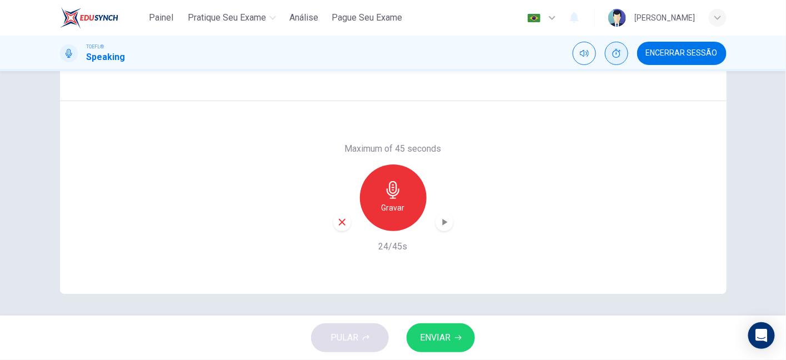
click at [338, 227] on div "button" at bounding box center [342, 222] width 18 height 18
click at [360, 205] on div "Gravar" at bounding box center [393, 197] width 67 height 67
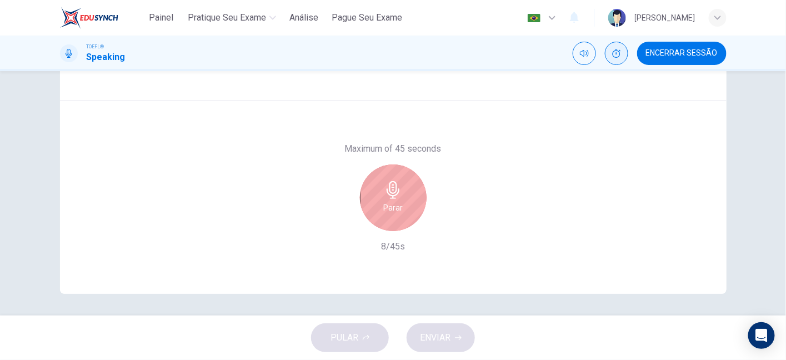
click at [360, 205] on div "Parar" at bounding box center [393, 197] width 67 height 67
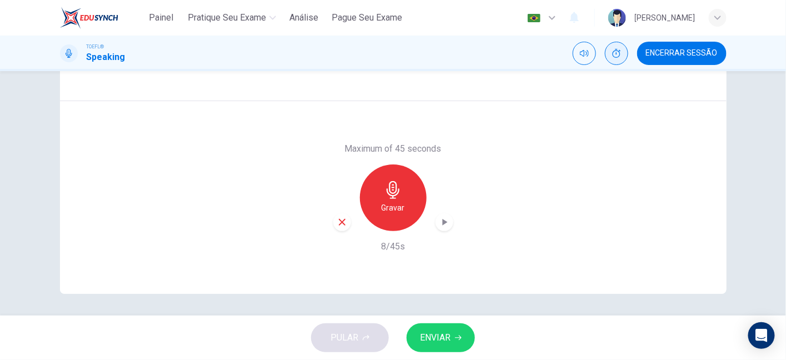
click at [340, 226] on div "button" at bounding box center [342, 222] width 18 height 18
click at [389, 212] on h6 "Gravar" at bounding box center [392, 207] width 23 height 13
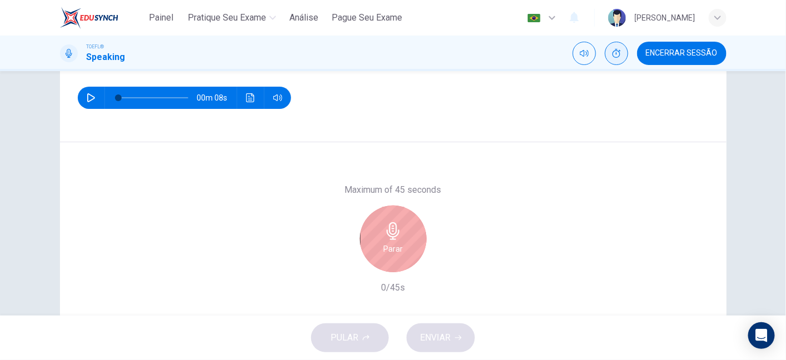
scroll to position [139, 0]
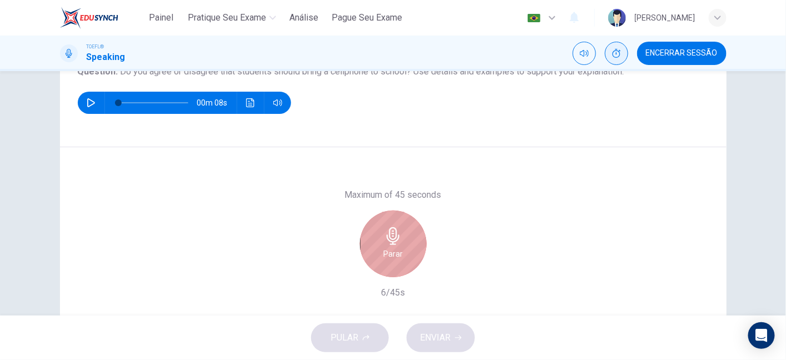
click at [379, 258] on div "Parar" at bounding box center [393, 243] width 67 height 67
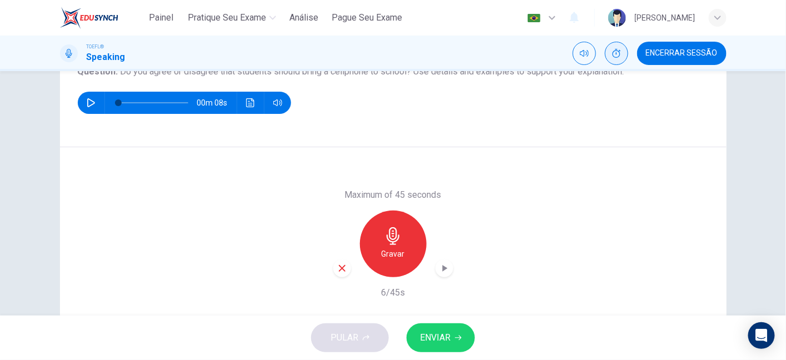
click at [339, 263] on icon "button" at bounding box center [342, 268] width 10 height 10
click at [396, 237] on icon "button" at bounding box center [393, 236] width 18 height 18
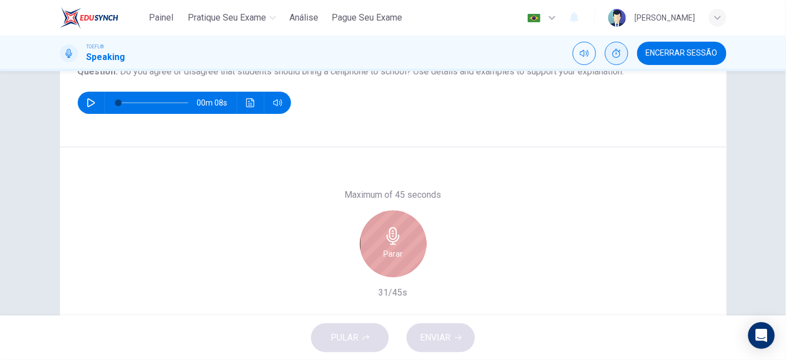
click at [396, 237] on icon "button" at bounding box center [393, 236] width 18 height 18
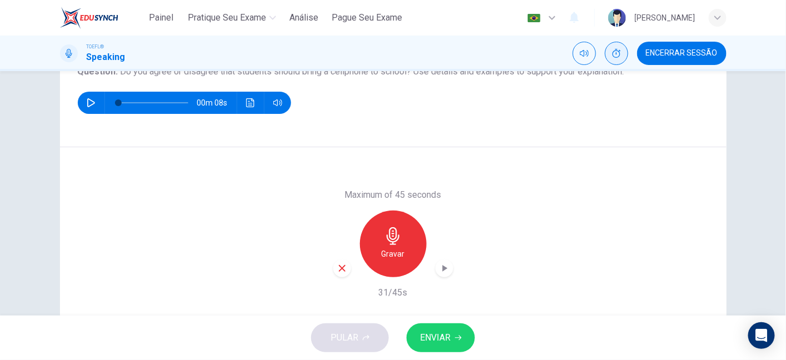
click at [333, 267] on div "button" at bounding box center [342, 268] width 18 height 18
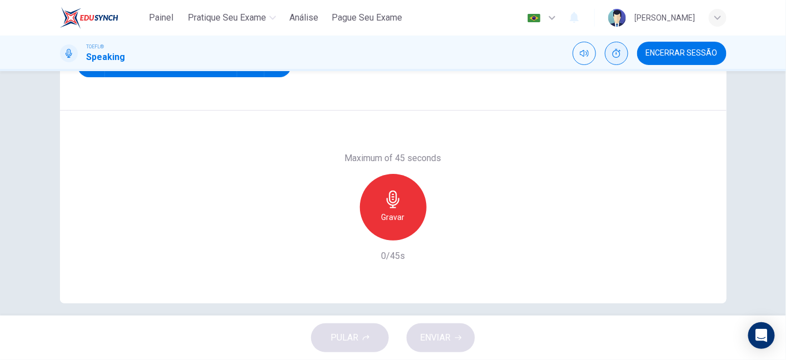
scroll to position [175, 0]
click at [400, 209] on div "Gravar" at bounding box center [393, 208] width 67 height 67
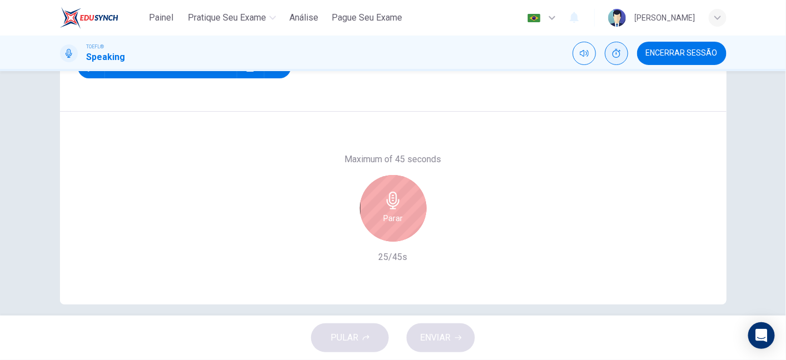
click at [423, 207] on div "Parar" at bounding box center [393, 208] width 67 height 67
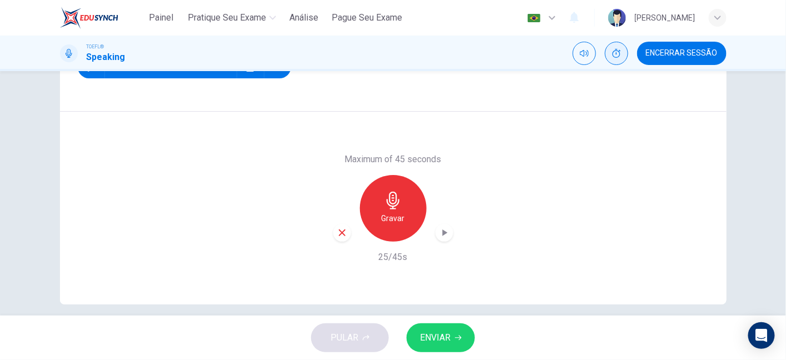
click at [339, 243] on div "Maximum of 45 seconds Gravar 25/45s" at bounding box center [393, 208] width 120 height 111
click at [337, 237] on div "button" at bounding box center [342, 233] width 18 height 18
click at [388, 196] on icon "button" at bounding box center [393, 201] width 18 height 18
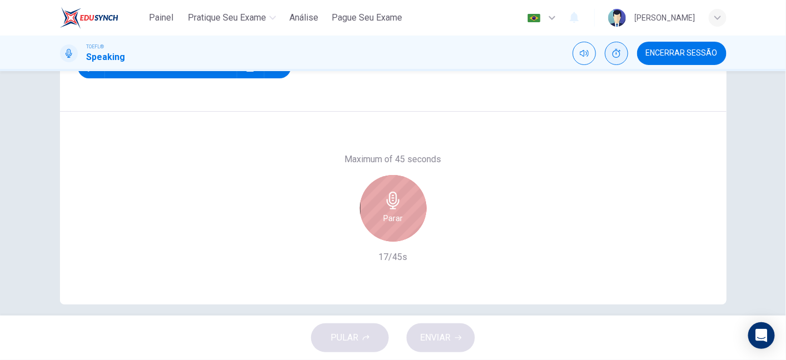
click at [388, 196] on icon "button" at bounding box center [393, 201] width 18 height 18
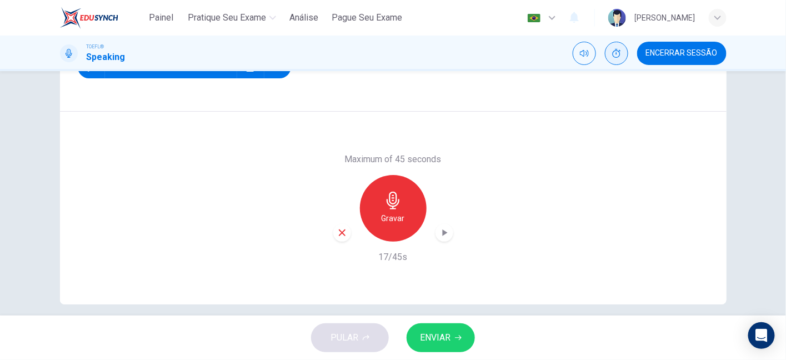
click at [333, 237] on div "button" at bounding box center [342, 233] width 18 height 18
click at [401, 196] on div "Gravar" at bounding box center [393, 208] width 67 height 67
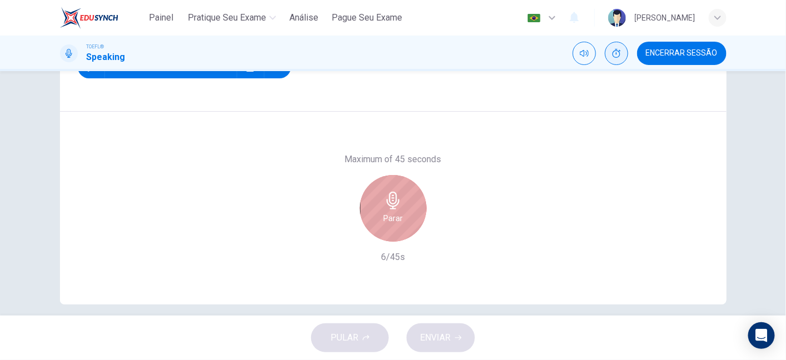
click at [384, 203] on icon "button" at bounding box center [393, 201] width 18 height 18
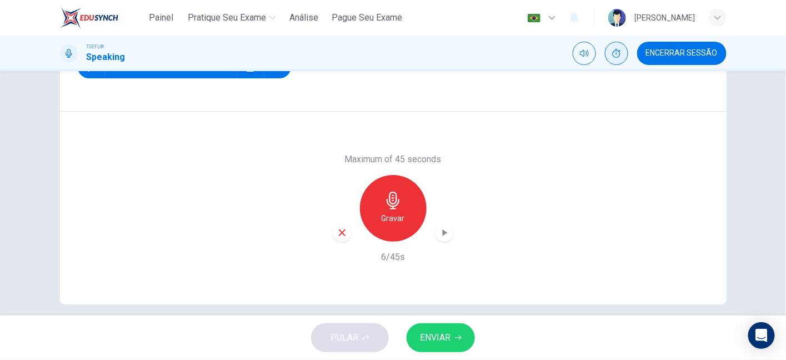
click at [339, 229] on icon "button" at bounding box center [342, 232] width 7 height 7
click at [609, 55] on button "Mostrar" at bounding box center [616, 53] width 23 height 23
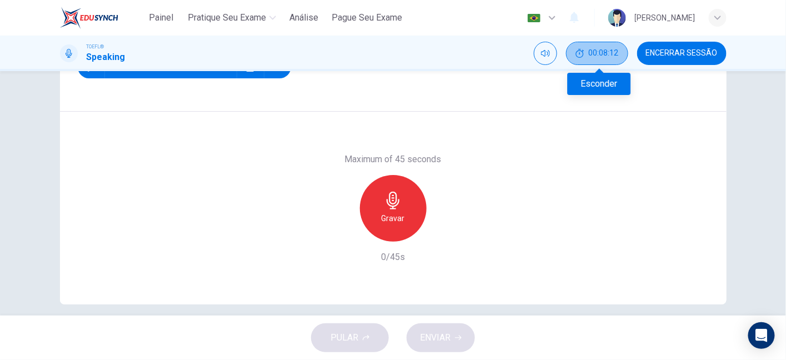
click at [606, 59] on button "00:08:12" at bounding box center [597, 53] width 62 height 23
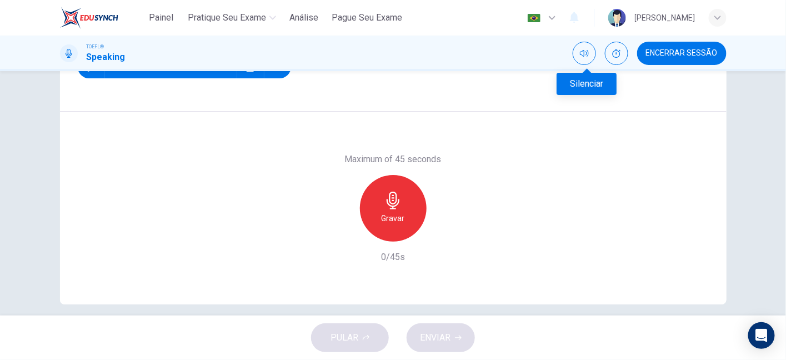
click at [575, 59] on div "Silenciar" at bounding box center [584, 53] width 23 height 23
click at [584, 58] on button "Silenciar" at bounding box center [584, 53] width 23 height 23
click at [584, 58] on button "Desilenciar" at bounding box center [584, 53] width 23 height 23
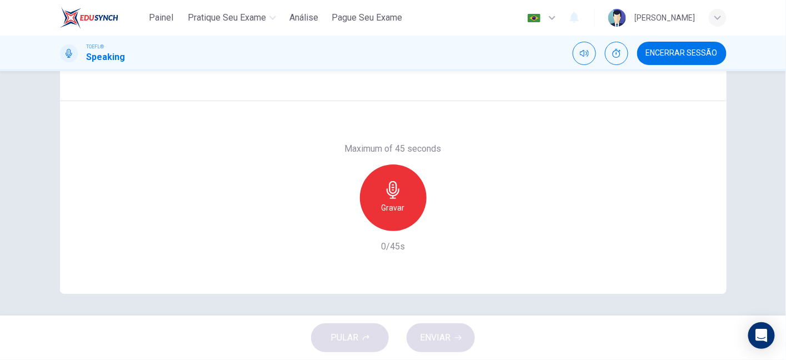
scroll to position [136, 0]
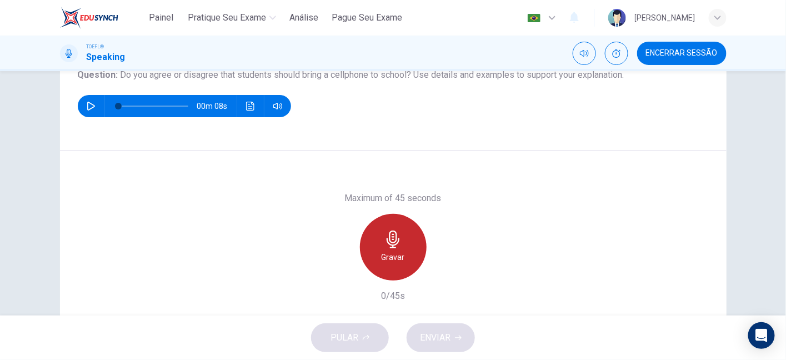
click at [403, 245] on div "Gravar" at bounding box center [393, 247] width 67 height 67
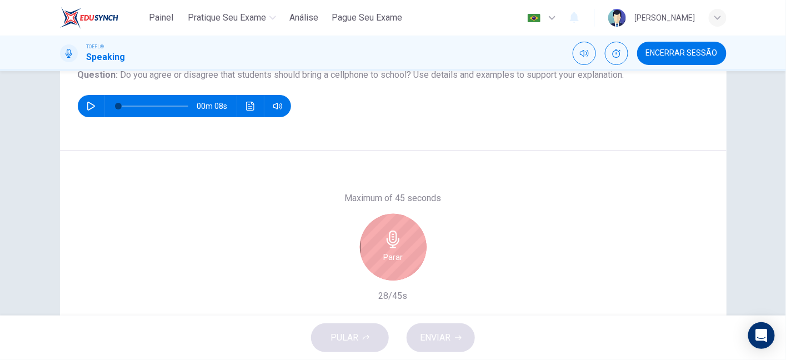
click at [403, 239] on div "Parar" at bounding box center [393, 247] width 67 height 67
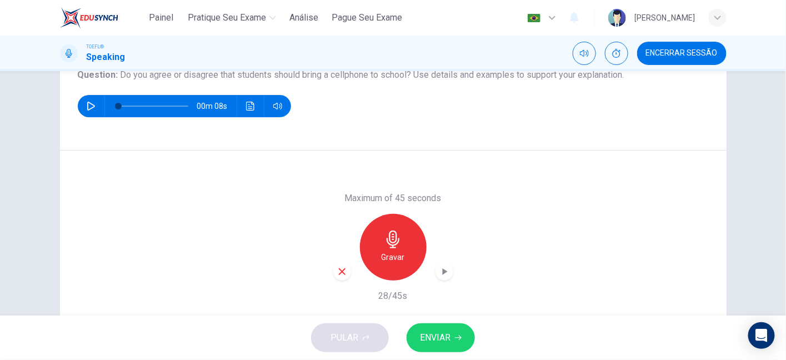
scroll to position [127, 0]
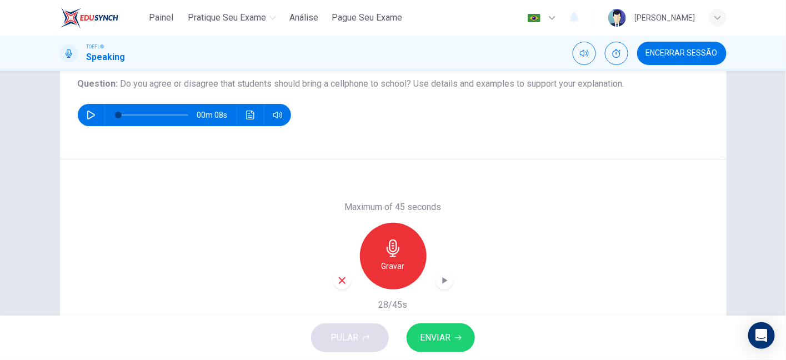
click at [339, 285] on div "button" at bounding box center [342, 281] width 18 height 18
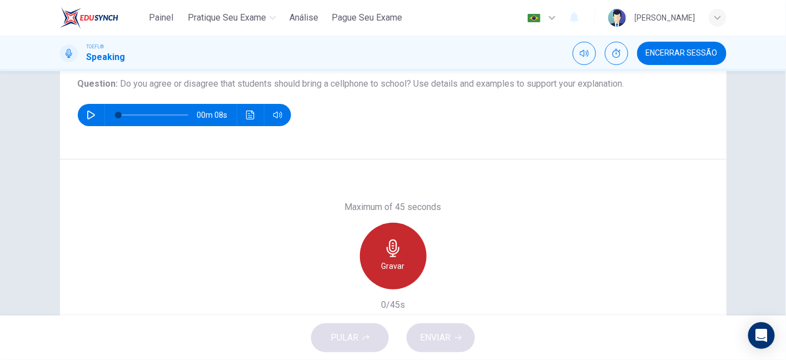
click at [404, 254] on div "Gravar" at bounding box center [393, 256] width 67 height 67
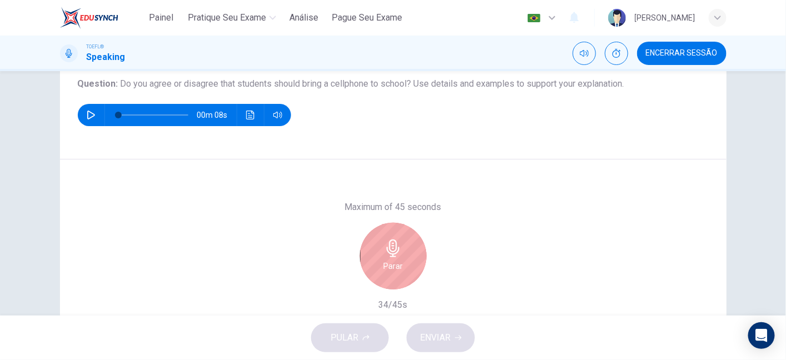
click at [393, 270] on h6 "Parar" at bounding box center [392, 265] width 19 height 13
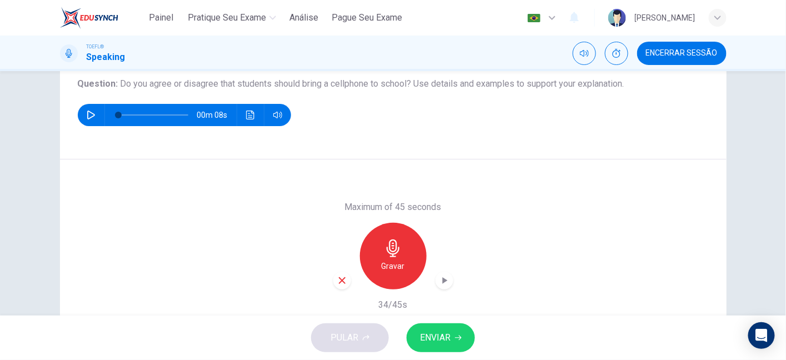
click at [339, 280] on icon "button" at bounding box center [342, 280] width 7 height 7
